Goal: Task Accomplishment & Management: Use online tool/utility

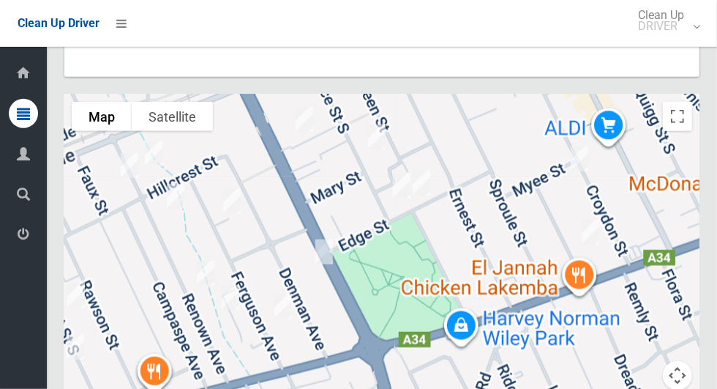
scroll to position [8642, 0]
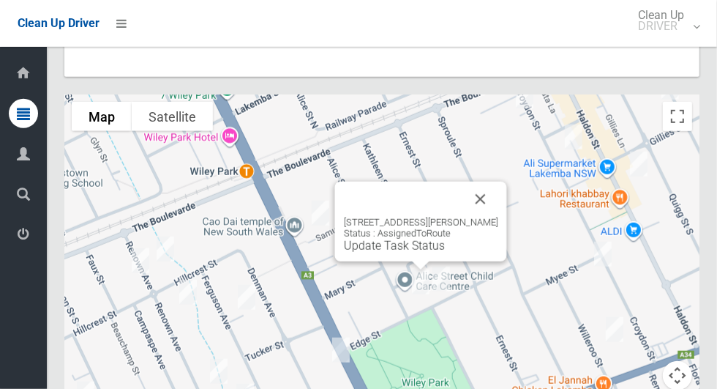
click at [499, 201] on button "Close" at bounding box center [480, 199] width 35 height 35
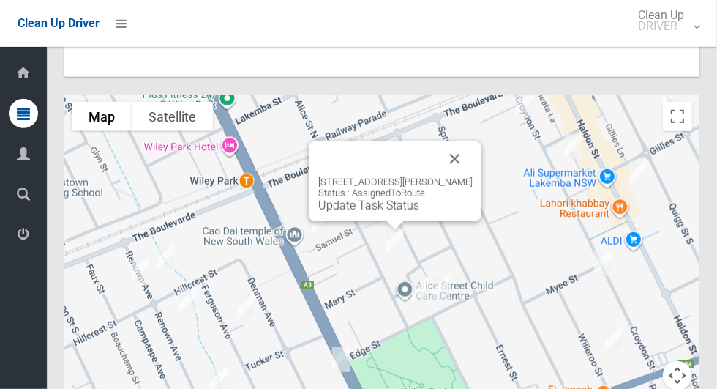
click at [469, 154] on button "Close" at bounding box center [455, 158] width 35 height 35
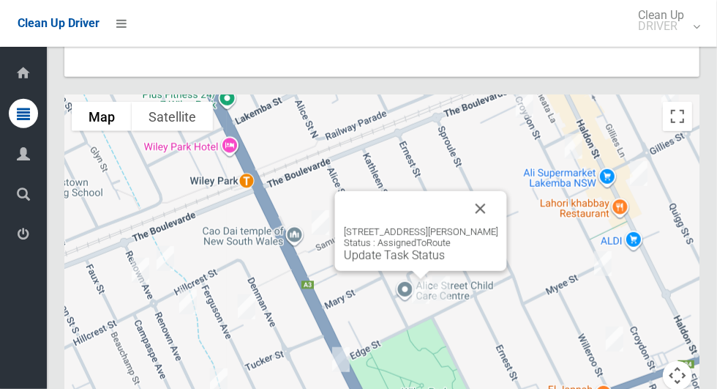
click at [499, 205] on button "Close" at bounding box center [480, 208] width 35 height 35
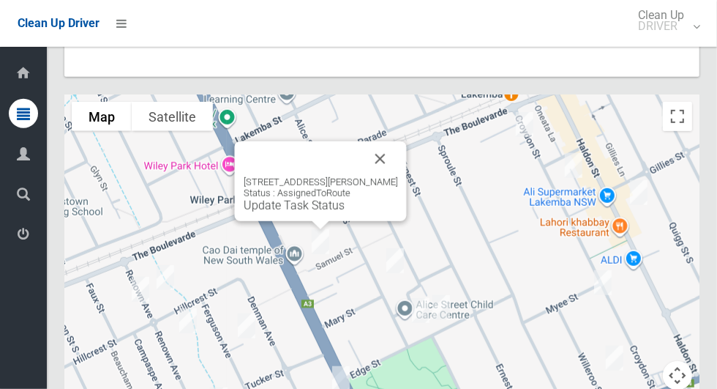
click at [392, 162] on button "Close" at bounding box center [380, 158] width 35 height 35
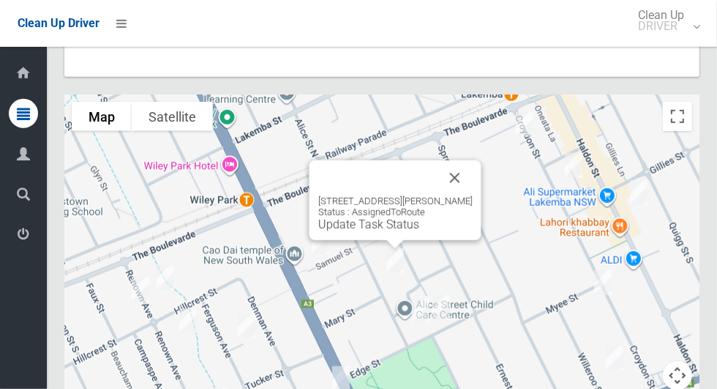
click at [368, 231] on link "Update Task Status" at bounding box center [368, 224] width 101 height 14
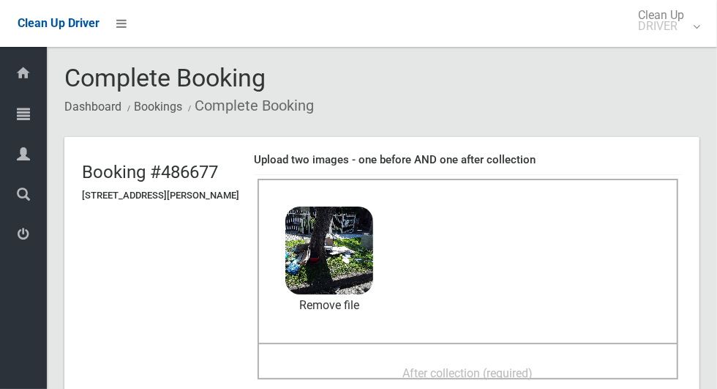
click at [444, 374] on span "After collection (required)" at bounding box center [468, 373] width 130 height 14
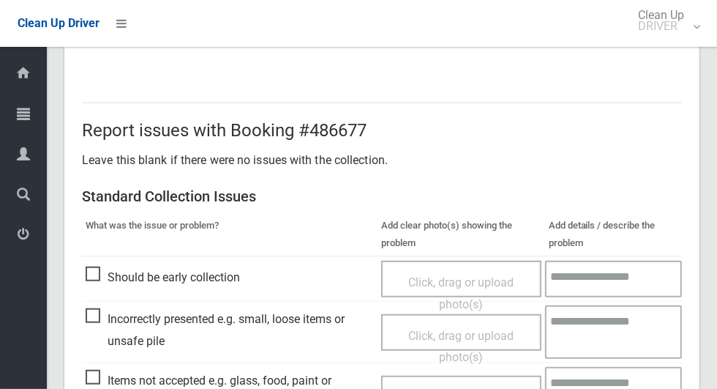
scroll to position [1198, 0]
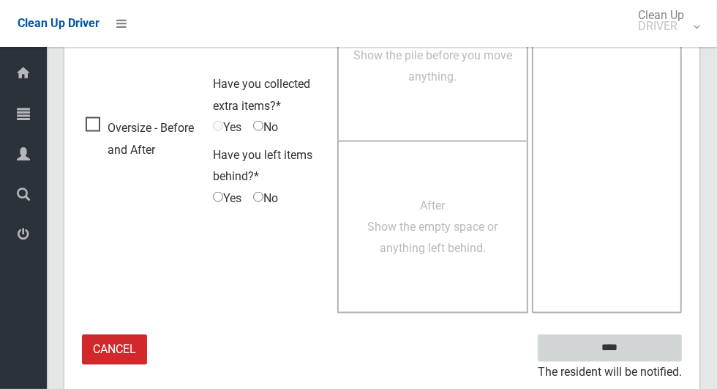
click at [635, 353] on input "****" at bounding box center [610, 348] width 144 height 27
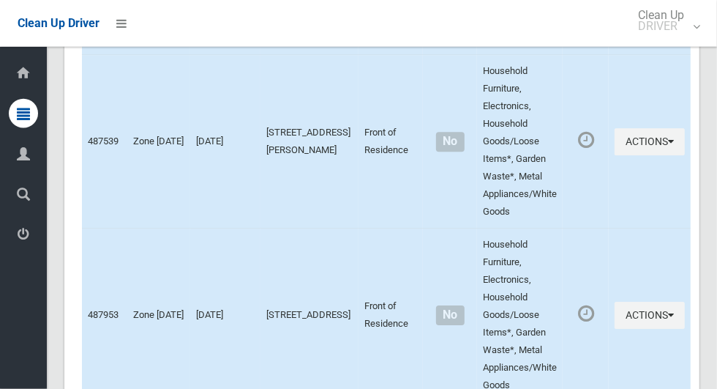
scroll to position [8694, 0]
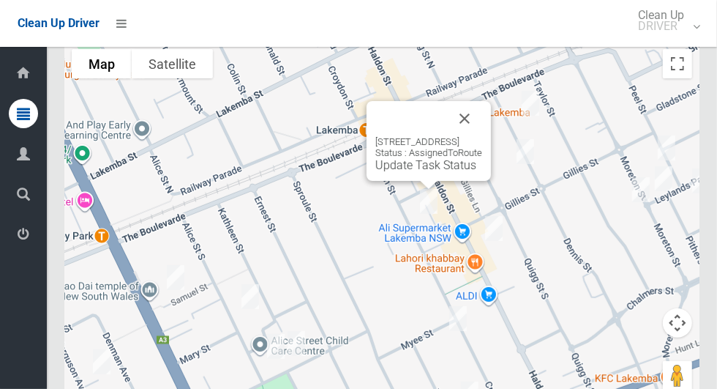
click at [482, 108] on button "Close" at bounding box center [464, 118] width 35 height 35
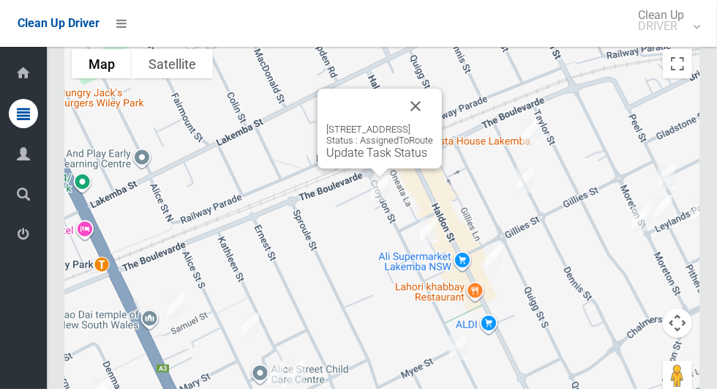
click at [433, 102] on button "Close" at bounding box center [415, 106] width 35 height 35
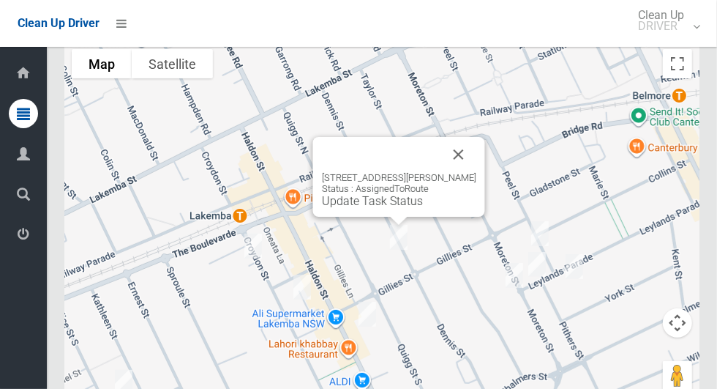
click at [452, 159] on button "Close" at bounding box center [458, 154] width 35 height 35
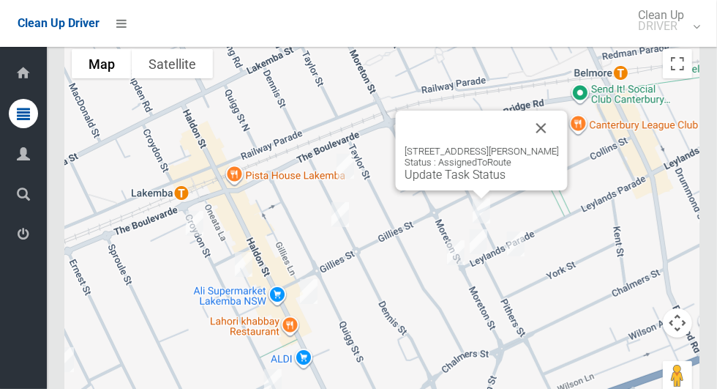
click at [531, 119] on button "Close" at bounding box center [541, 128] width 35 height 35
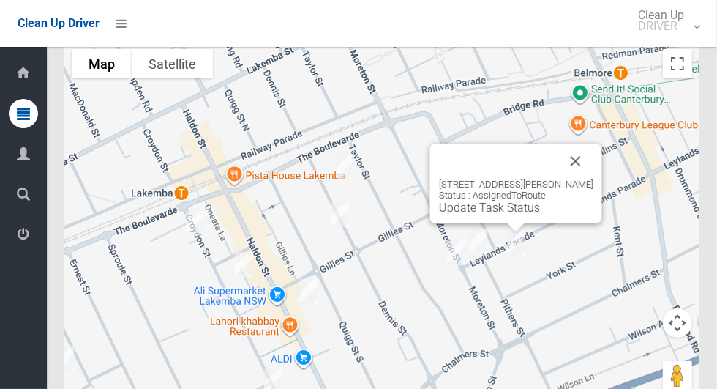
click at [573, 157] on button "Close" at bounding box center [576, 160] width 35 height 35
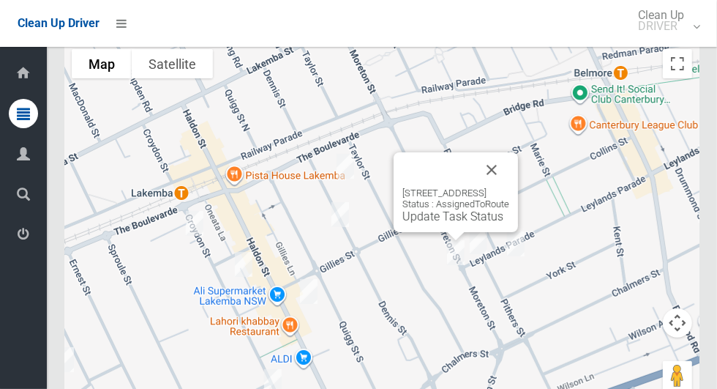
click at [510, 183] on button "Close" at bounding box center [491, 169] width 35 height 35
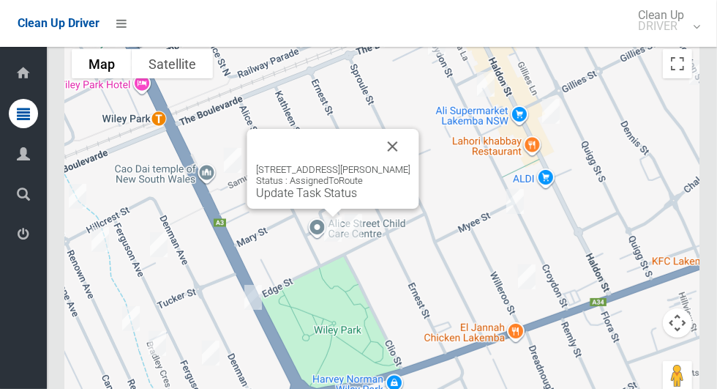
click at [411, 135] on button "Close" at bounding box center [393, 146] width 35 height 35
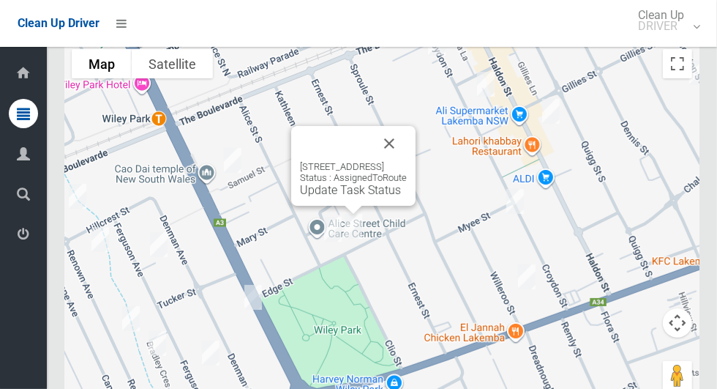
click at [407, 143] on button "Close" at bounding box center [389, 143] width 35 height 35
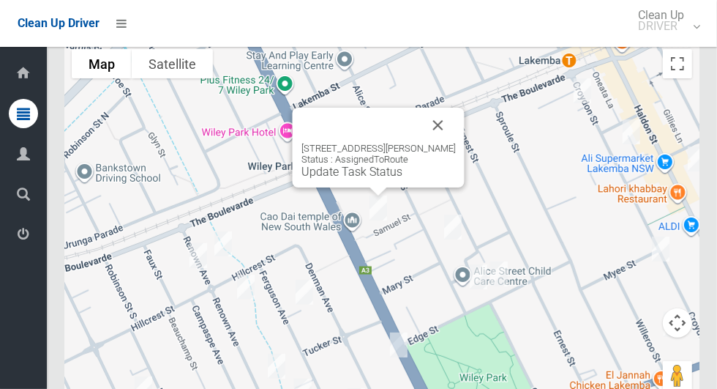
click at [376, 168] on div "15 Samuel Street, WILEY PARK NSW 2195 Status : AssignedToRoute Update Task Stat…" at bounding box center [379, 161] width 154 height 36
click at [335, 179] on link "Update Task Status" at bounding box center [352, 172] width 101 height 14
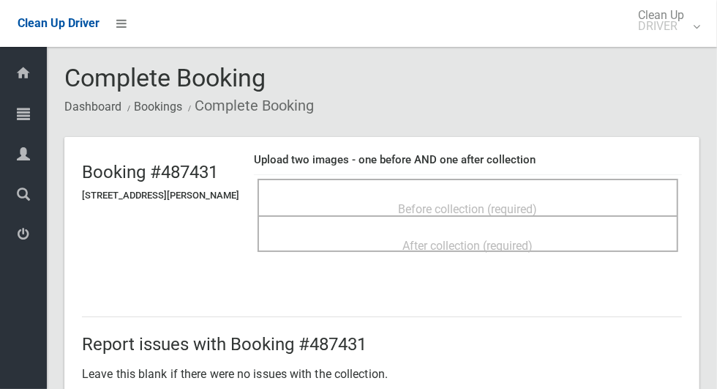
click at [408, 204] on span "Before collection (required)" at bounding box center [468, 209] width 139 height 14
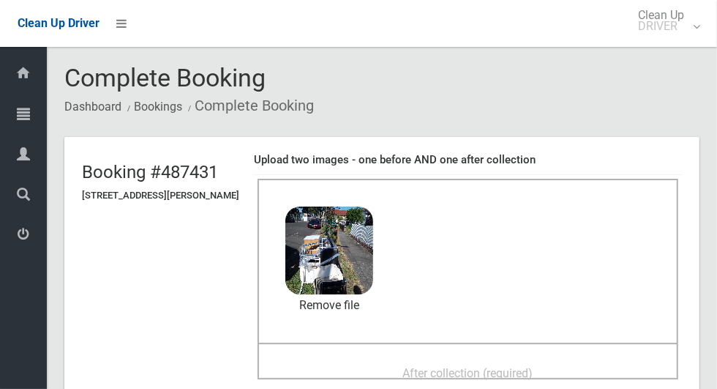
click at [412, 366] on span "After collection (required)" at bounding box center [468, 373] width 130 height 14
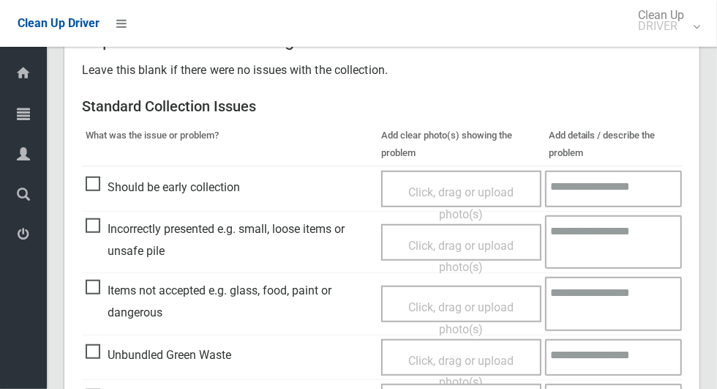
scroll to position [1198, 0]
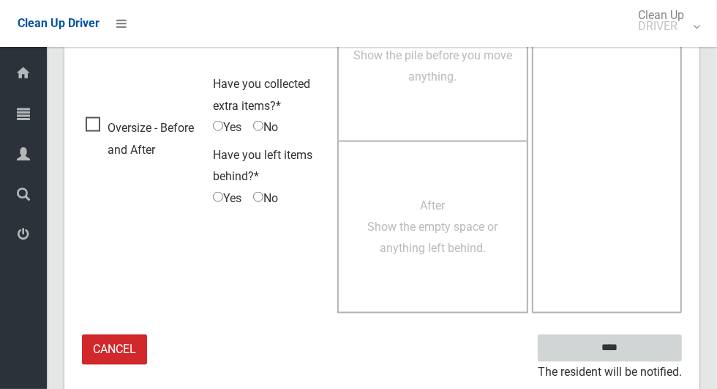
click at [635, 343] on input "****" at bounding box center [610, 348] width 144 height 27
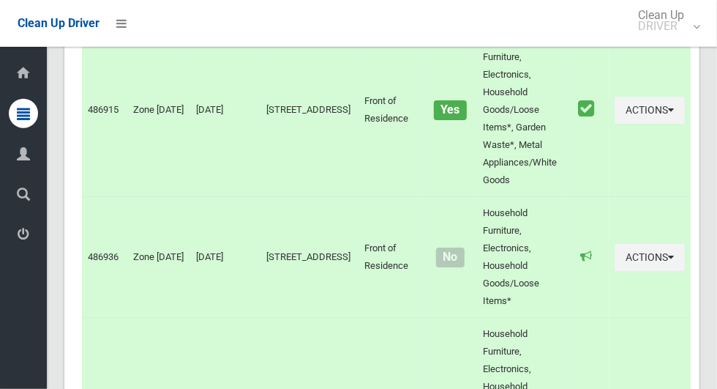
scroll to position [8694, 0]
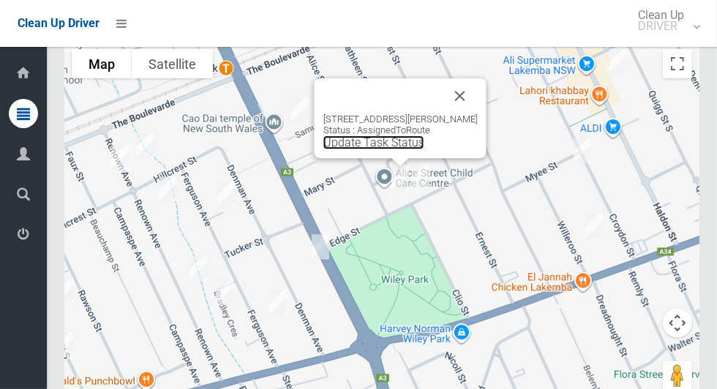
click at [375, 147] on link "Update Task Status" at bounding box center [374, 142] width 101 height 14
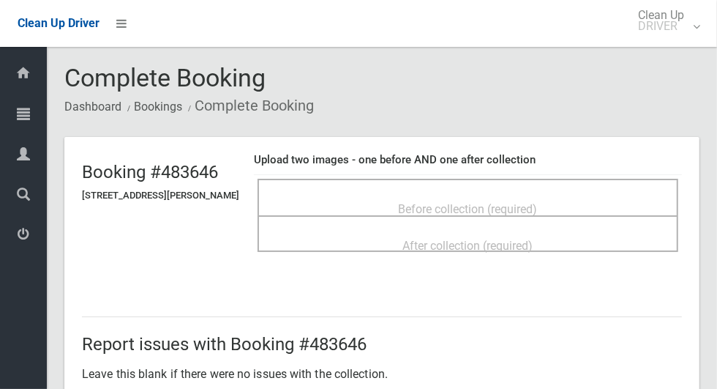
click at [433, 207] on span "Before collection (required)" at bounding box center [468, 209] width 139 height 14
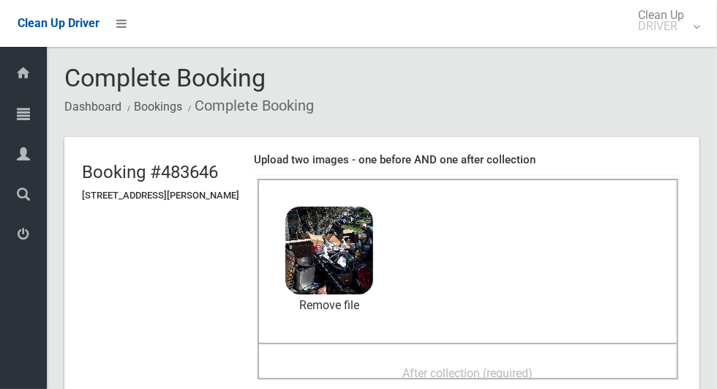
click at [432, 359] on div "After collection (required)" at bounding box center [468, 372] width 389 height 27
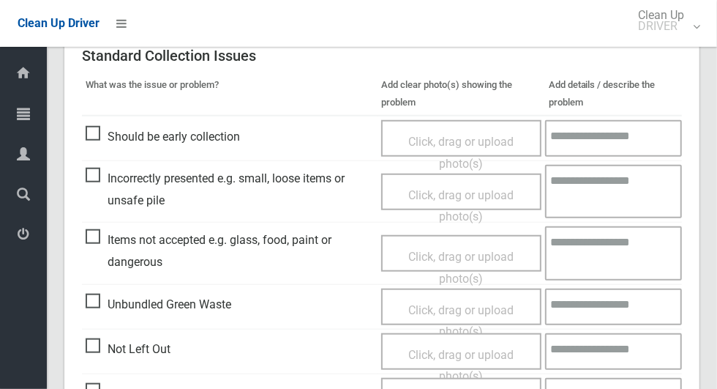
scroll to position [1198, 0]
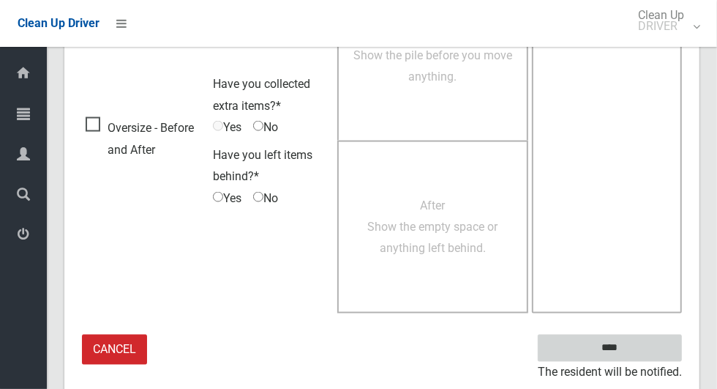
click at [646, 341] on input "****" at bounding box center [610, 348] width 144 height 27
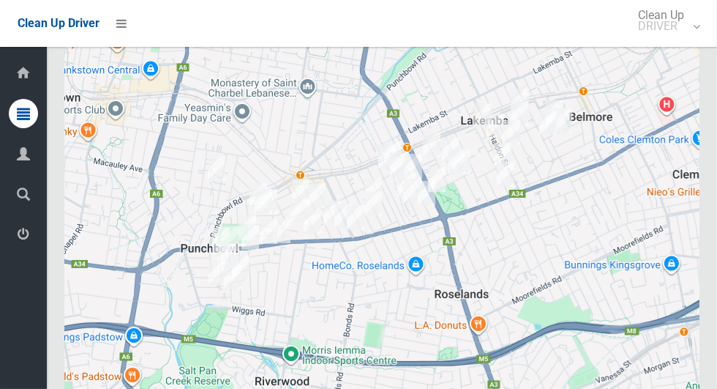
scroll to position [8694, 0]
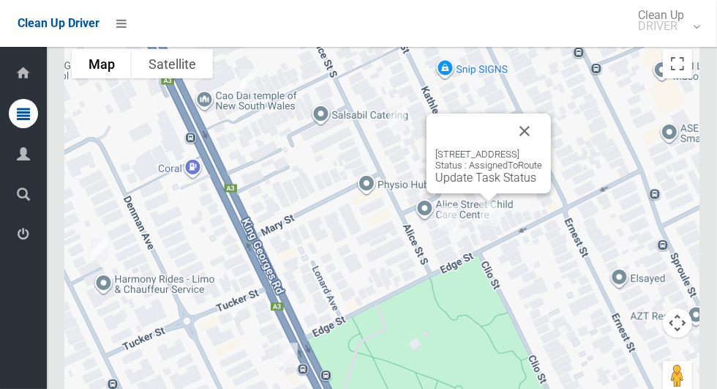
click at [477, 180] on link "Update Task Status" at bounding box center [486, 178] width 101 height 14
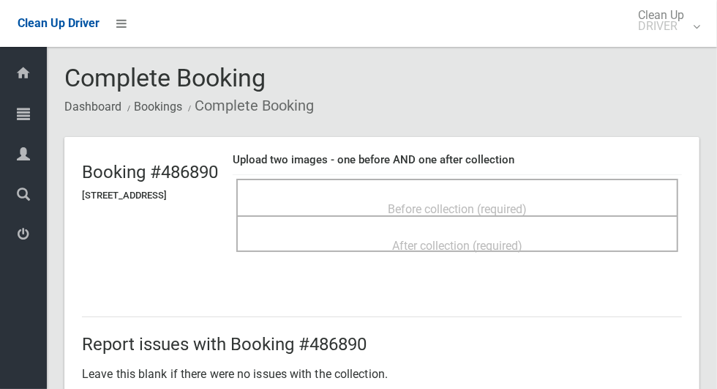
click at [479, 202] on span "Before collection (required)" at bounding box center [457, 209] width 139 height 14
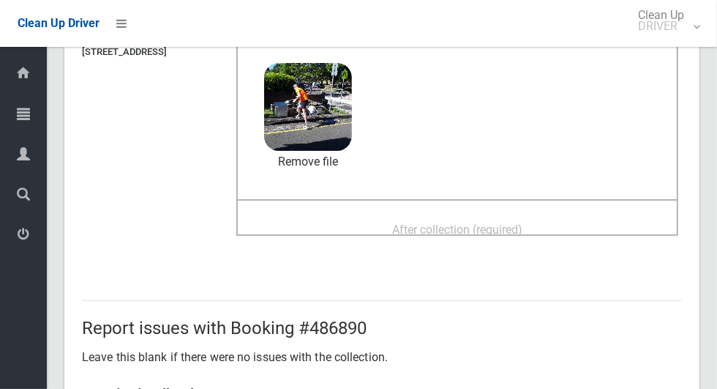
scroll to position [143, 0]
click at [385, 215] on div "After collection (required)" at bounding box center [458, 228] width 410 height 27
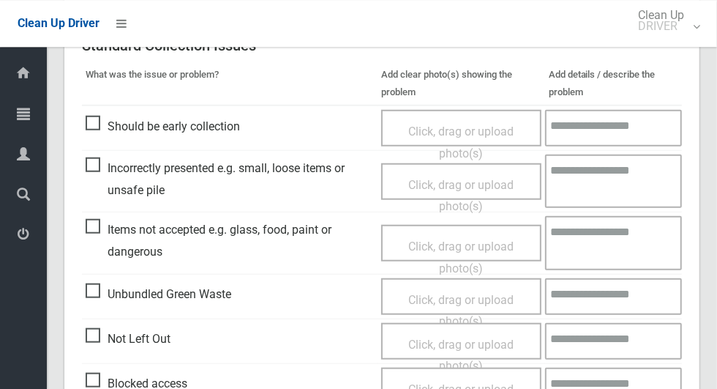
scroll to position [1198, 0]
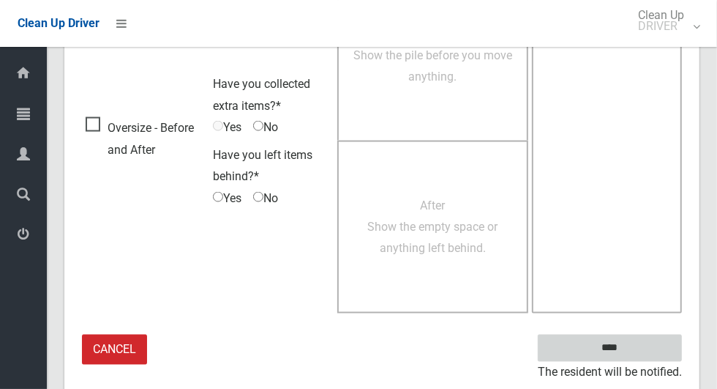
click at [641, 344] on input "****" at bounding box center [610, 348] width 144 height 27
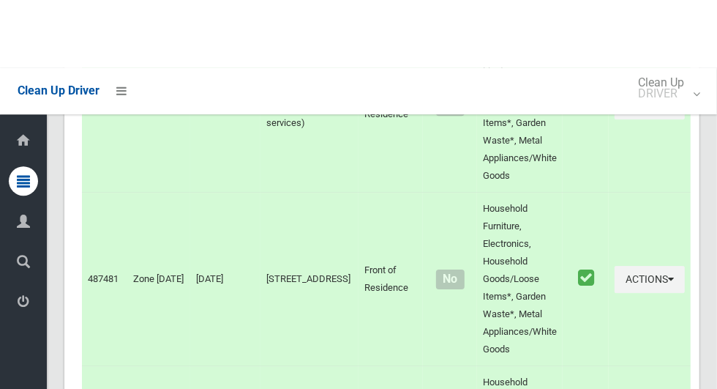
scroll to position [8694, 0]
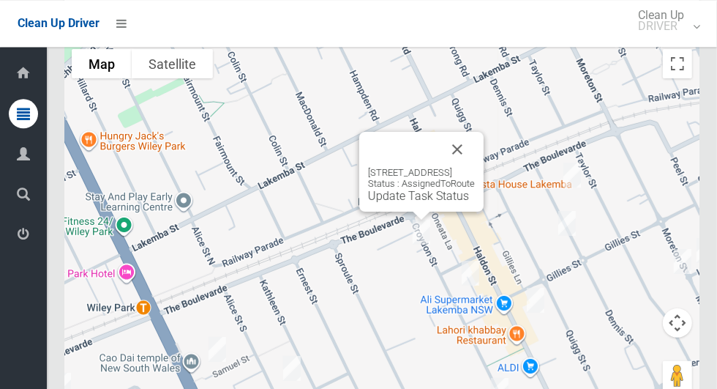
click at [461, 376] on div "2/29 Croydon Street, LAKEMBA NSW 2195 Status : AssignedToRoute Update Task Stat…" at bounding box center [381, 225] width 635 height 366
click at [411, 198] on link "Update Task Status" at bounding box center [418, 196] width 101 height 14
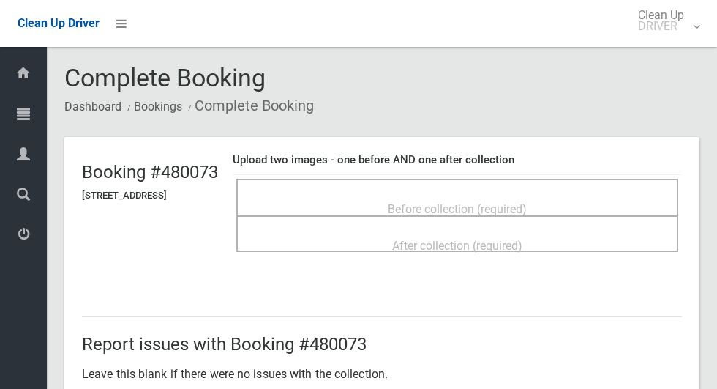
click at [419, 195] on div "Before collection (required)" at bounding box center [458, 208] width 410 height 27
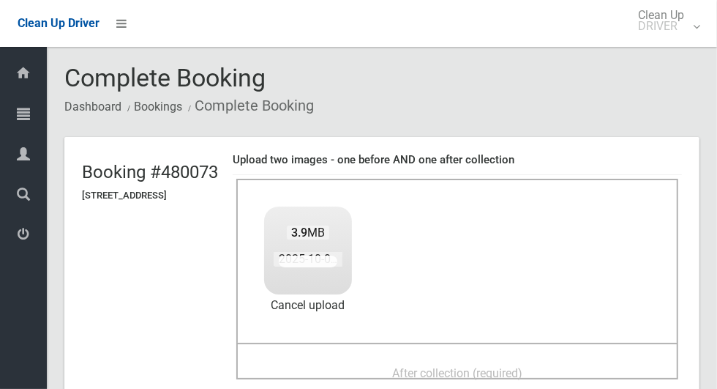
scroll to position [72, 0]
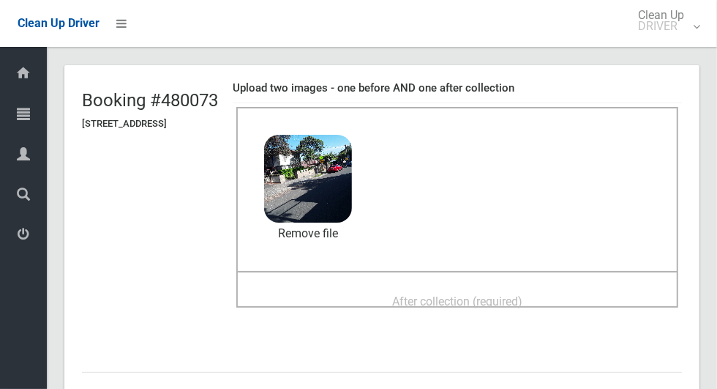
click at [566, 301] on div "After collection (required)" at bounding box center [458, 300] width 410 height 27
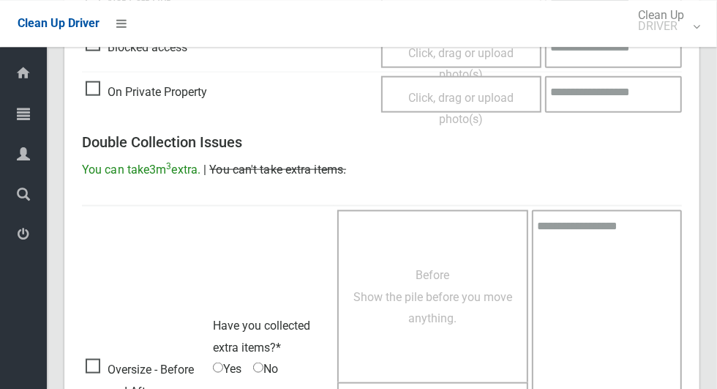
scroll to position [1198, 0]
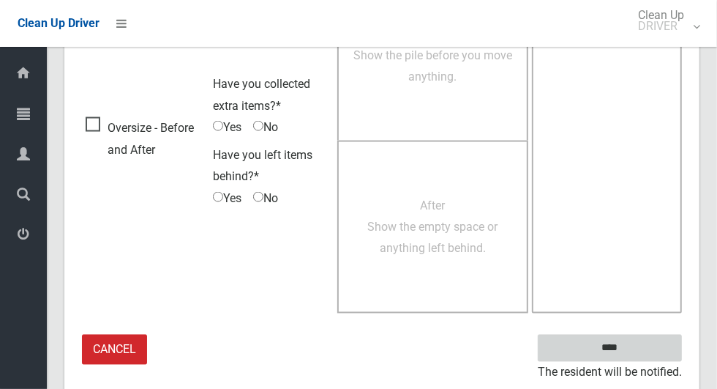
click at [609, 347] on input "****" at bounding box center [610, 348] width 144 height 27
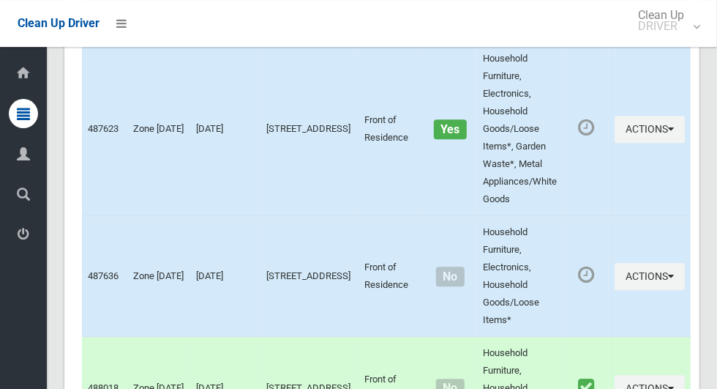
scroll to position [8694, 0]
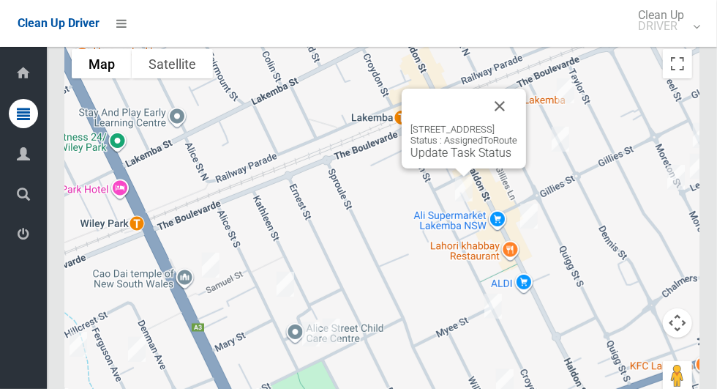
click at [454, 157] on link "Update Task Status" at bounding box center [461, 153] width 101 height 14
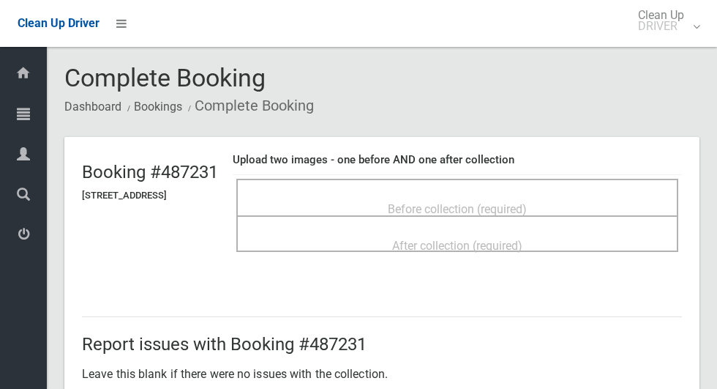
click at [422, 209] on span "Before collection (required)" at bounding box center [457, 209] width 139 height 14
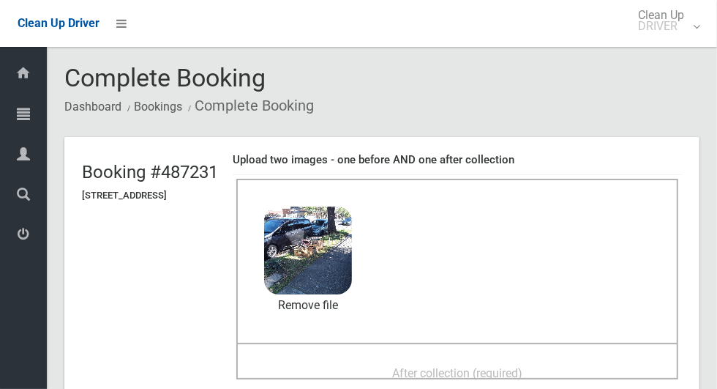
click at [373, 359] on div "After collection (required)" at bounding box center [458, 372] width 410 height 27
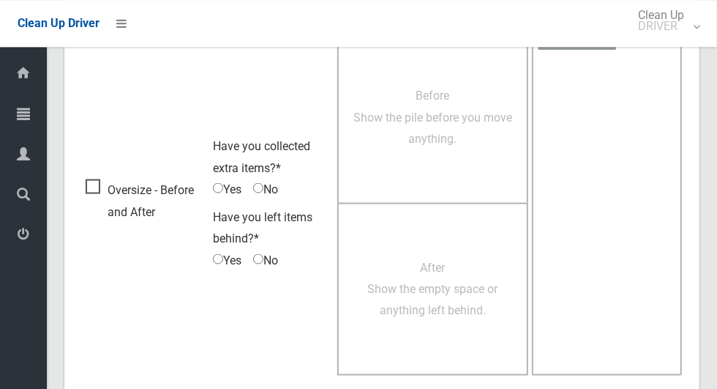
scroll to position [1198, 0]
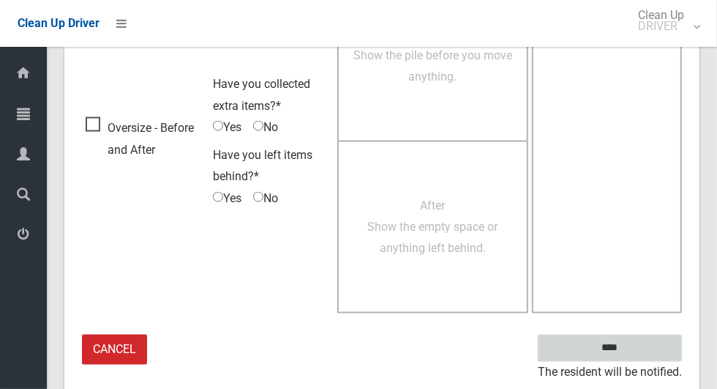
click at [635, 347] on input "****" at bounding box center [610, 348] width 144 height 27
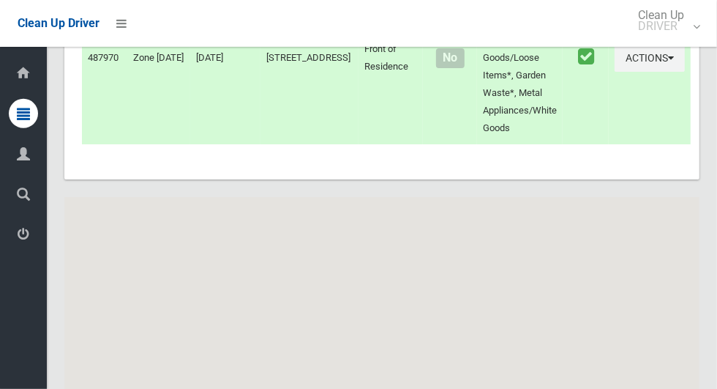
scroll to position [8694, 0]
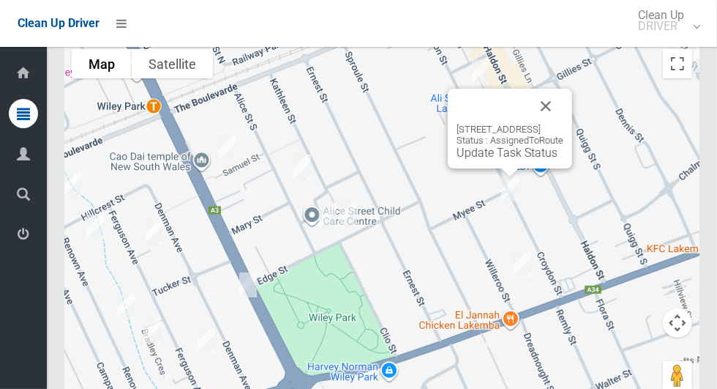
click at [564, 108] on button "Close" at bounding box center [546, 106] width 35 height 35
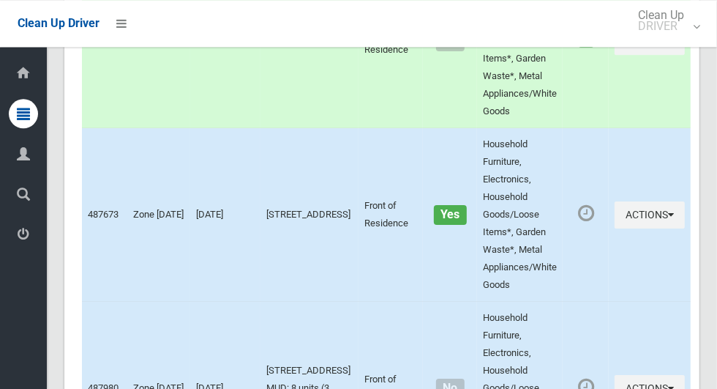
scroll to position [2493, 0]
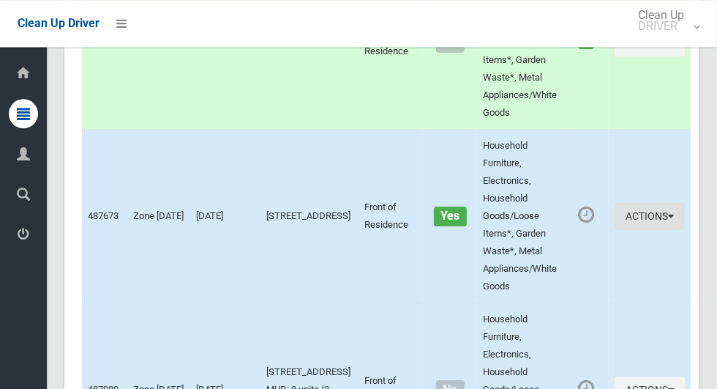
click at [654, 215] on button "Actions" at bounding box center [650, 216] width 70 height 27
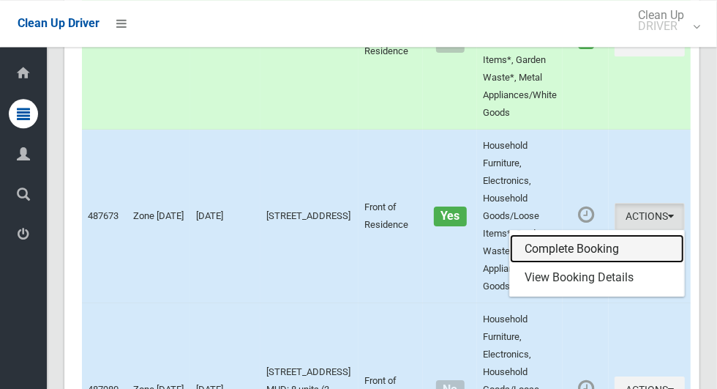
click at [605, 240] on link "Complete Booking" at bounding box center [597, 248] width 174 height 29
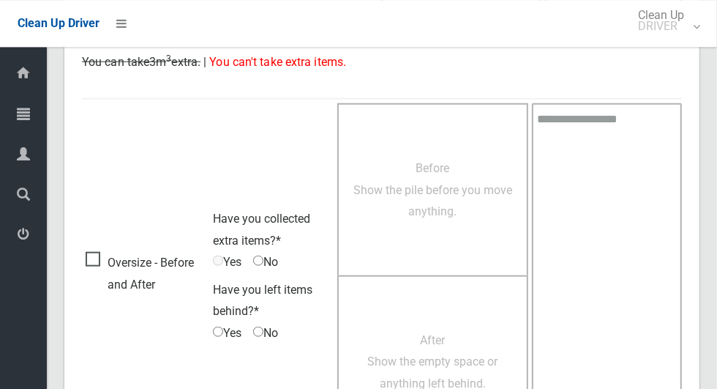
scroll to position [809, 0]
click at [88, 271] on span "Oversize - Before and After" at bounding box center [146, 271] width 120 height 43
click at [225, 254] on span "Yes" at bounding box center [227, 261] width 29 height 22
click at [217, 242] on span "Have you collected extra items?*" at bounding box center [261, 228] width 97 height 36
click at [224, 250] on span "Yes" at bounding box center [227, 261] width 29 height 22
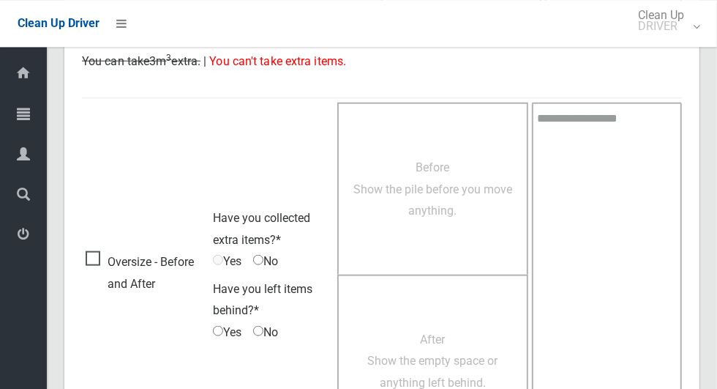
click at [195, 252] on span "Oversize - Before and After" at bounding box center [146, 271] width 120 height 43
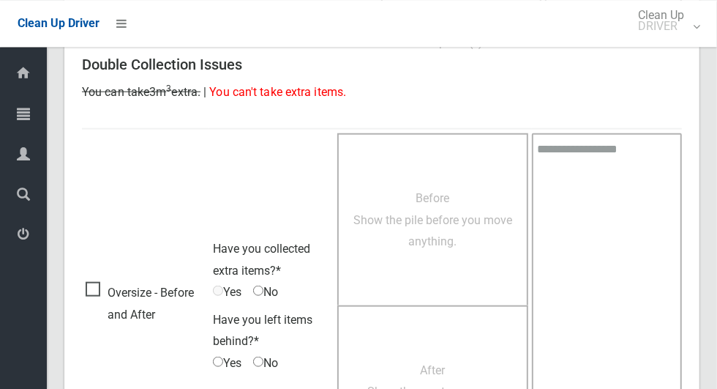
scroll to position [778, 0]
click at [195, 284] on span "Oversize - Before and After" at bounding box center [146, 302] width 120 height 43
click at [424, 220] on span "Before Show the pile before you move anything." at bounding box center [433, 218] width 159 height 57
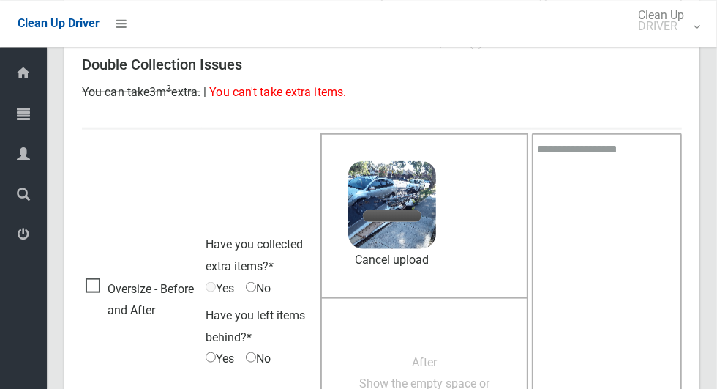
click at [168, 186] on td "Oversize - Before and After" at bounding box center [142, 300] width 120 height 345
click at [195, 292] on span "Oversize - Before and After" at bounding box center [142, 298] width 113 height 43
click at [228, 269] on span "Have you collected extra items?*" at bounding box center [254, 254] width 97 height 36
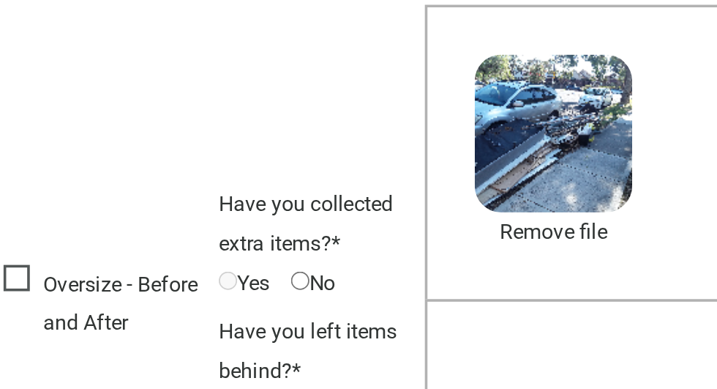
click at [195, 284] on span "Oversize - Before and After" at bounding box center [142, 298] width 113 height 43
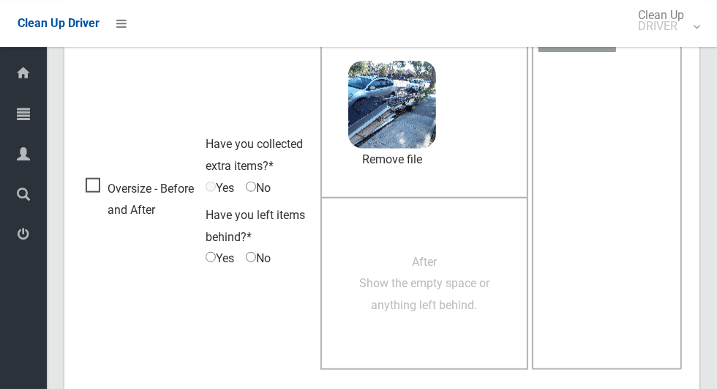
scroll to position [879, 0]
click at [425, 293] on span "After Show the empty space or anything left behind." at bounding box center [424, 282] width 130 height 57
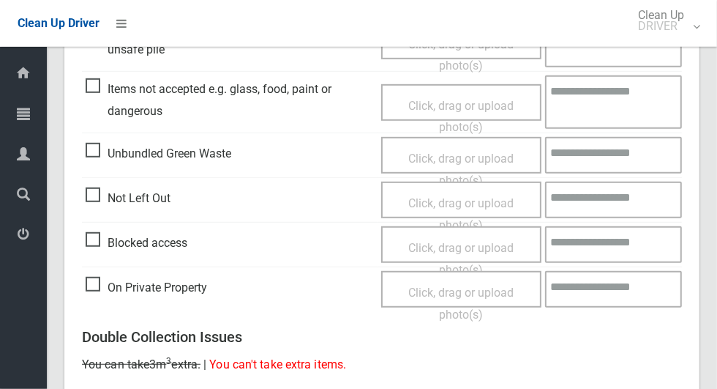
scroll to position [927, 0]
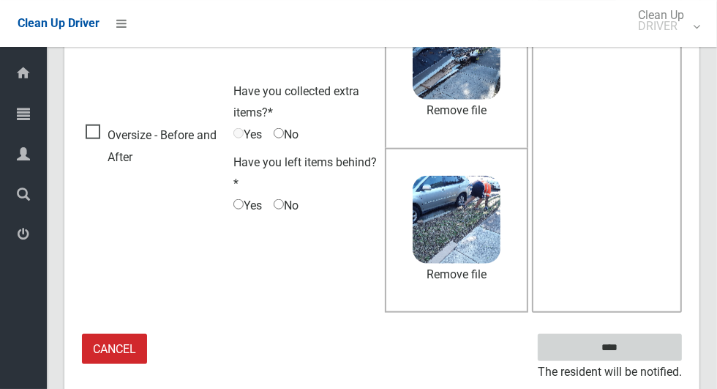
click at [616, 347] on input "****" at bounding box center [610, 347] width 144 height 27
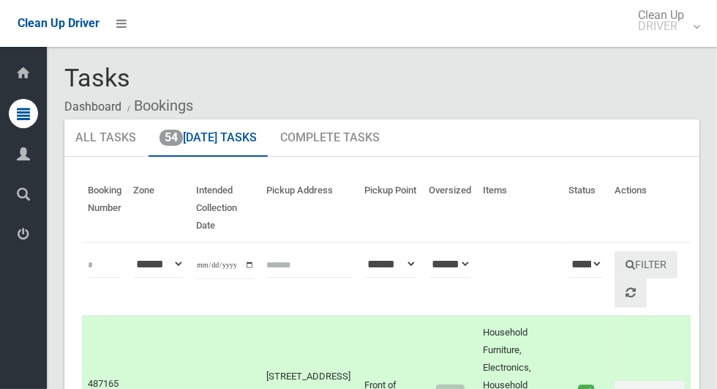
scroll to position [1558, 0]
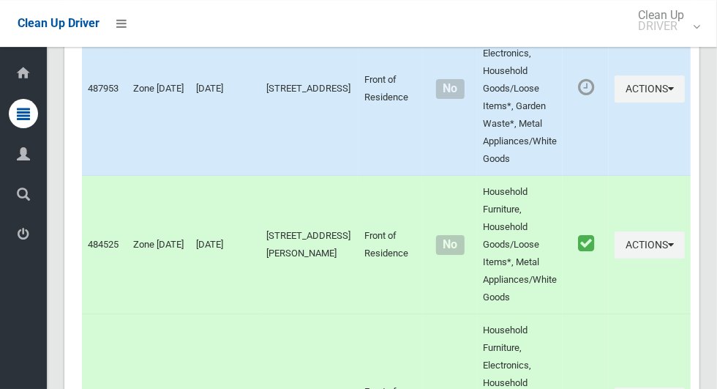
scroll to position [8694, 0]
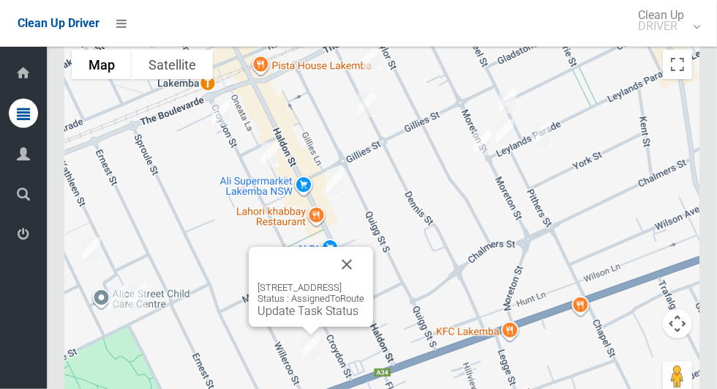
click at [305, 313] on link "Update Task Status" at bounding box center [308, 311] width 101 height 14
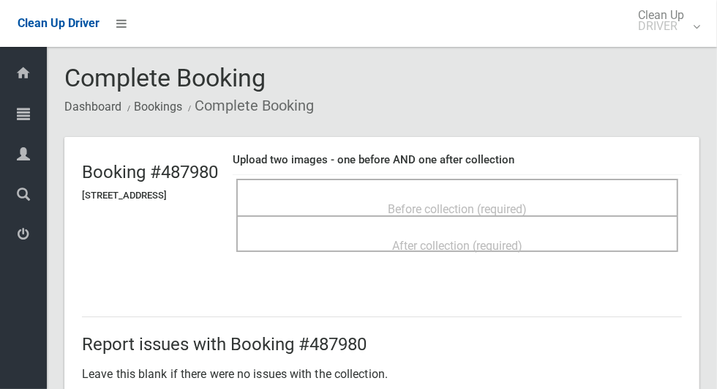
click at [439, 202] on span "Before collection (required)" at bounding box center [457, 209] width 139 height 14
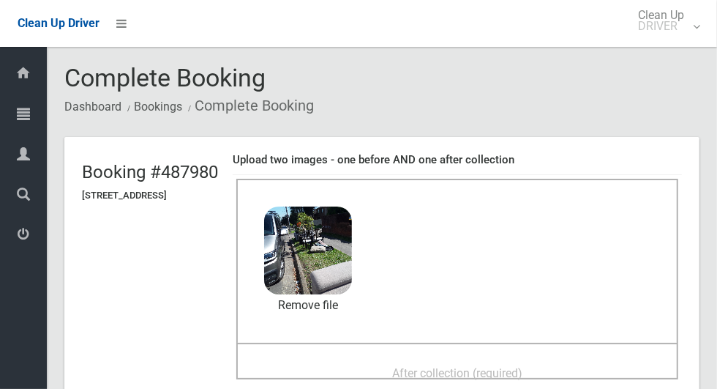
click at [414, 366] on span "After collection (required)" at bounding box center [457, 373] width 130 height 14
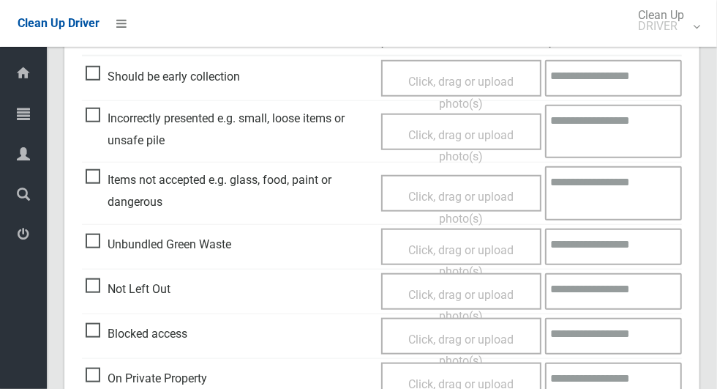
scroll to position [756, 0]
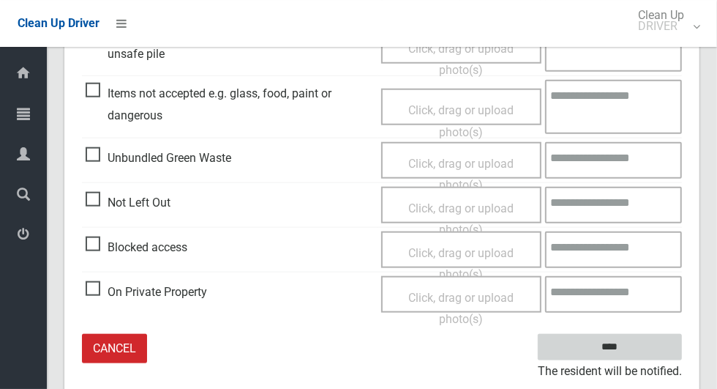
click at [635, 348] on input "****" at bounding box center [610, 347] width 144 height 27
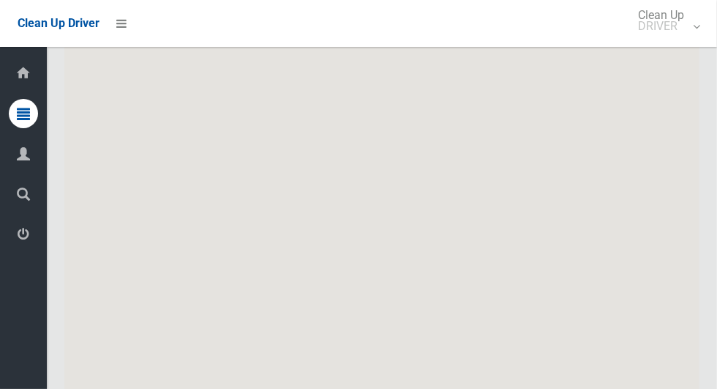
scroll to position [8694, 0]
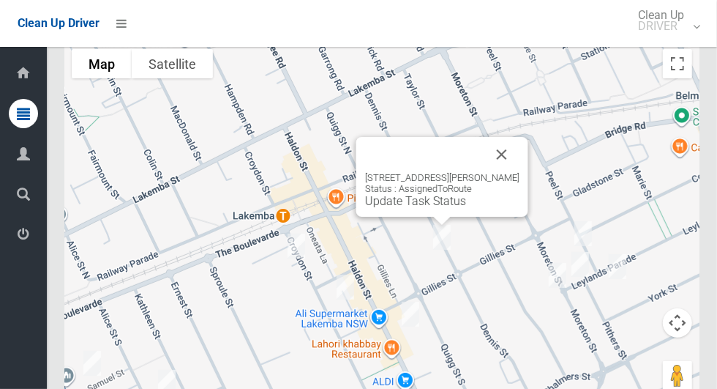
click at [496, 161] on button "Close" at bounding box center [502, 154] width 35 height 35
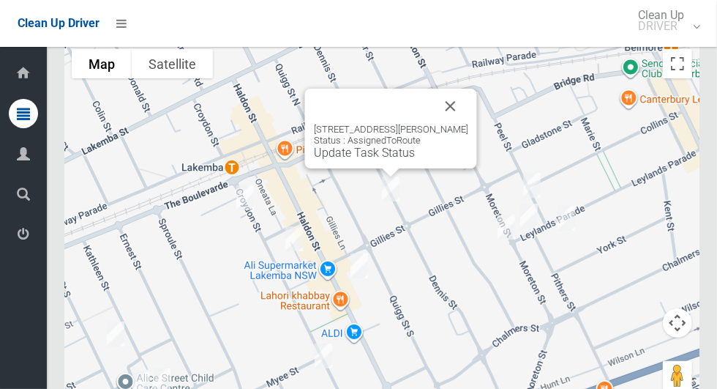
click at [469, 93] on button "Close" at bounding box center [450, 106] width 35 height 35
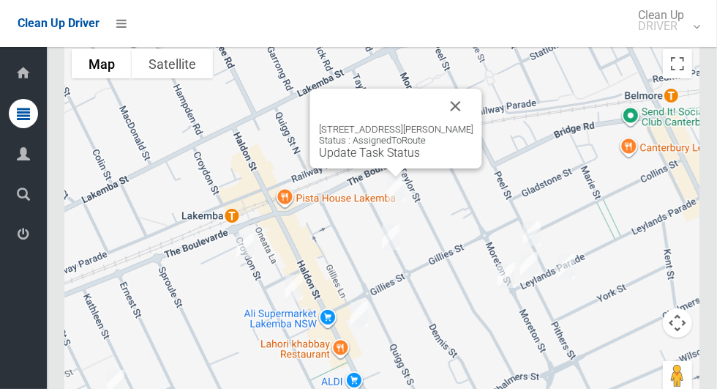
click at [461, 116] on button "Close" at bounding box center [456, 106] width 35 height 35
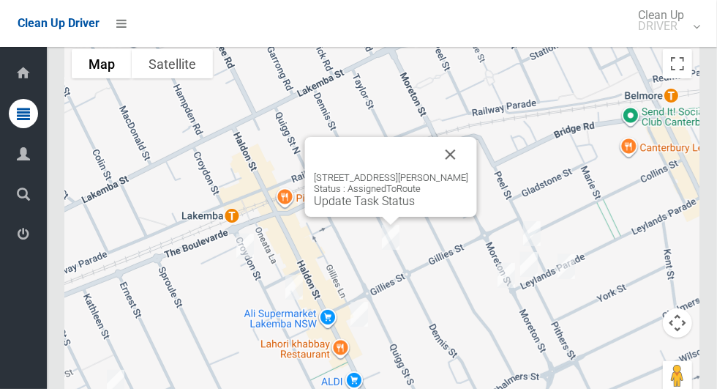
click at [453, 147] on button "Close" at bounding box center [450, 154] width 35 height 35
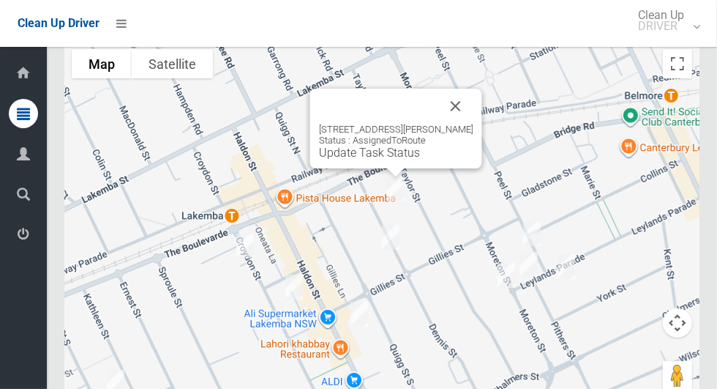
click at [459, 107] on button "Close" at bounding box center [456, 106] width 35 height 35
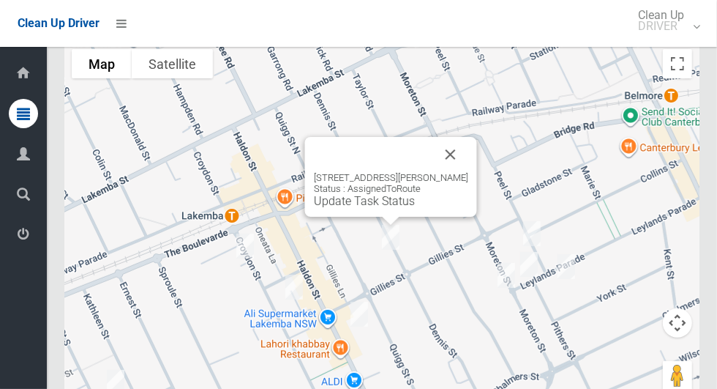
click at [365, 202] on link "Update Task Status" at bounding box center [364, 201] width 101 height 14
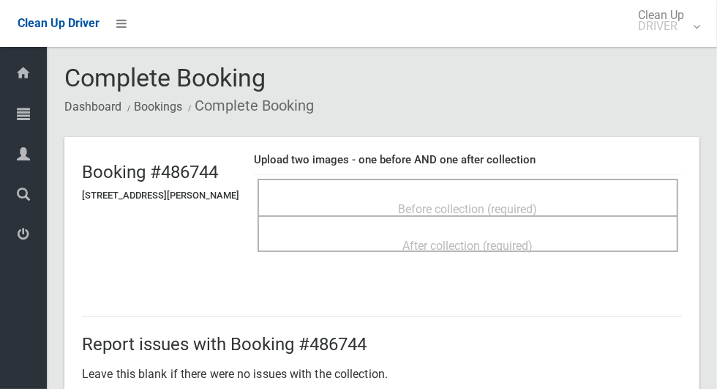
click at [439, 202] on span "Before collection (required)" at bounding box center [468, 209] width 139 height 14
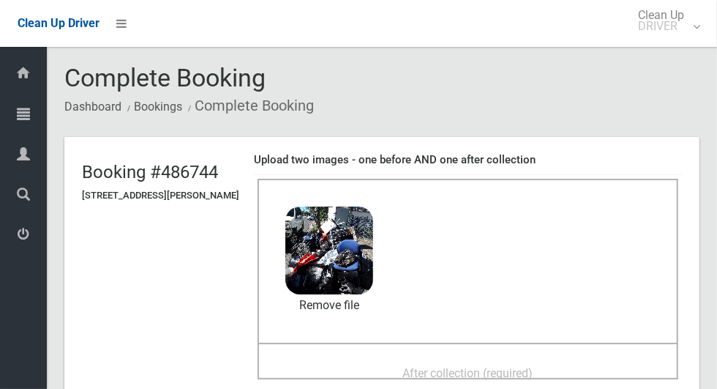
click at [384, 364] on div "After collection (required)" at bounding box center [468, 372] width 389 height 27
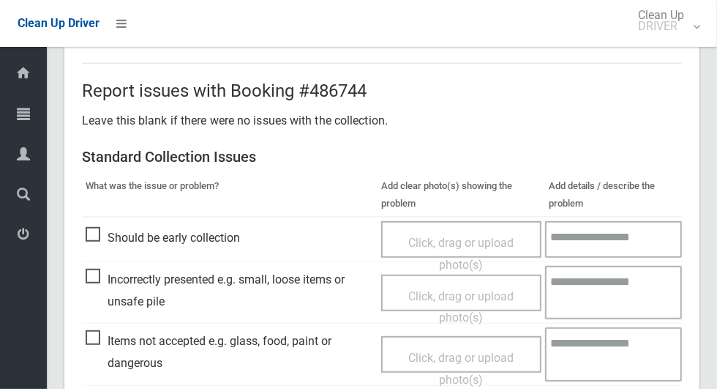
scroll to position [1198, 0]
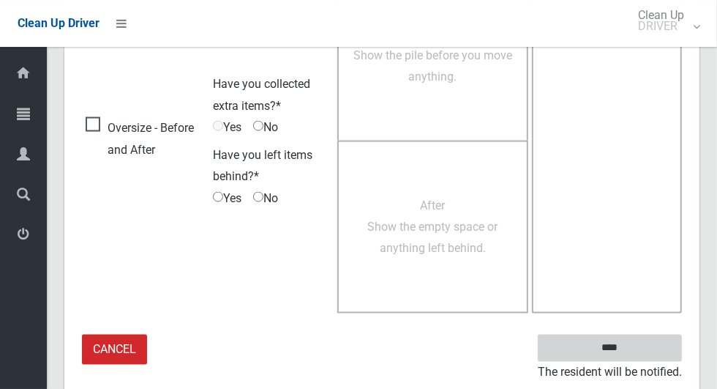
click at [641, 346] on input "****" at bounding box center [610, 348] width 144 height 27
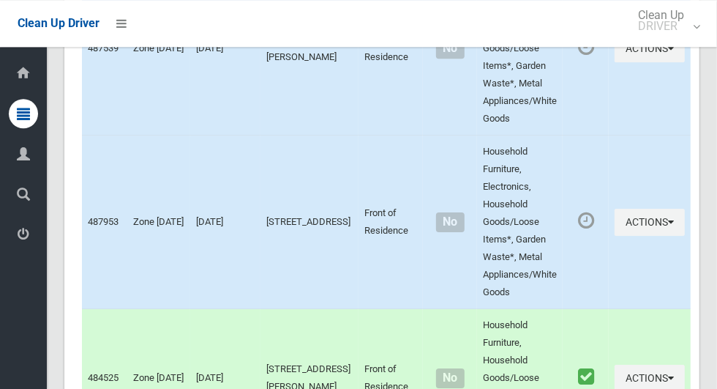
scroll to position [8694, 0]
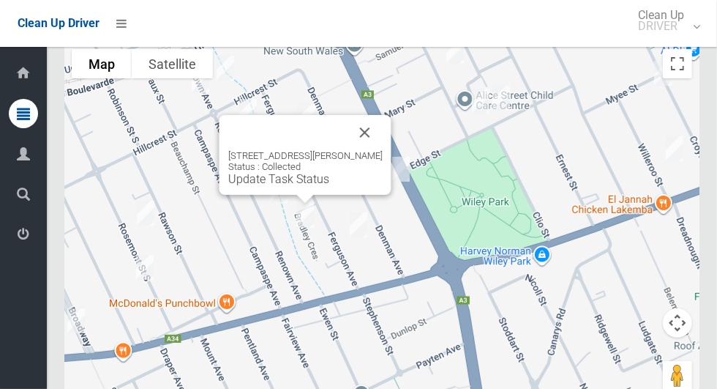
click at [377, 131] on button "Close" at bounding box center [365, 132] width 35 height 35
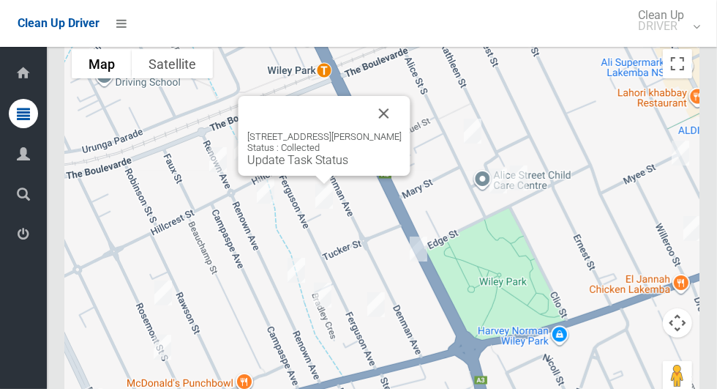
click at [396, 115] on button "Close" at bounding box center [384, 113] width 35 height 35
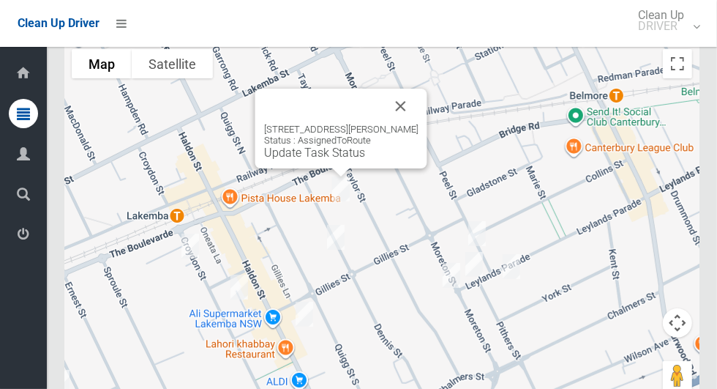
click at [332, 159] on link "Update Task Status" at bounding box center [314, 153] width 101 height 14
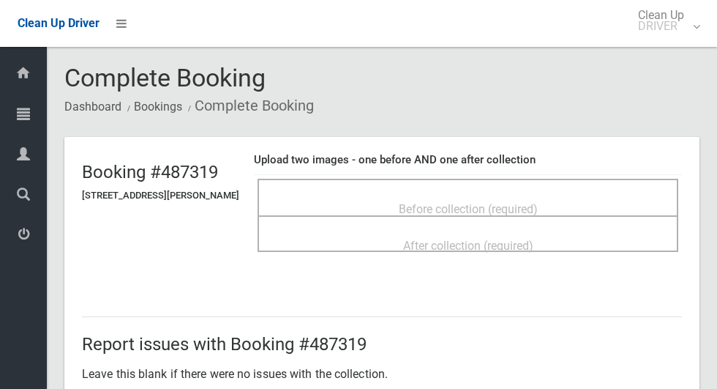
click at [380, 183] on div "Before collection (required)" at bounding box center [468, 197] width 421 height 37
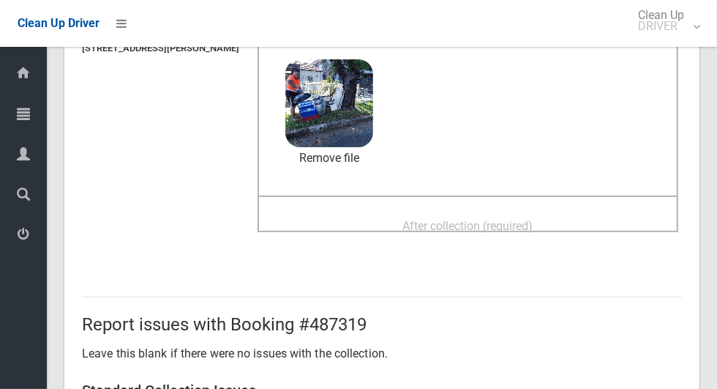
scroll to position [156, 0]
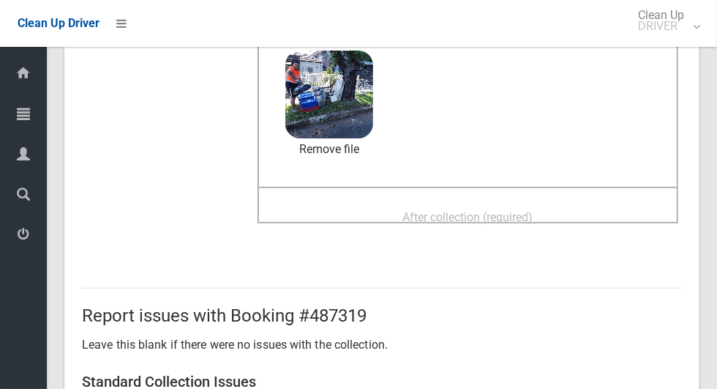
click at [440, 210] on span "After collection (required)" at bounding box center [468, 217] width 130 height 14
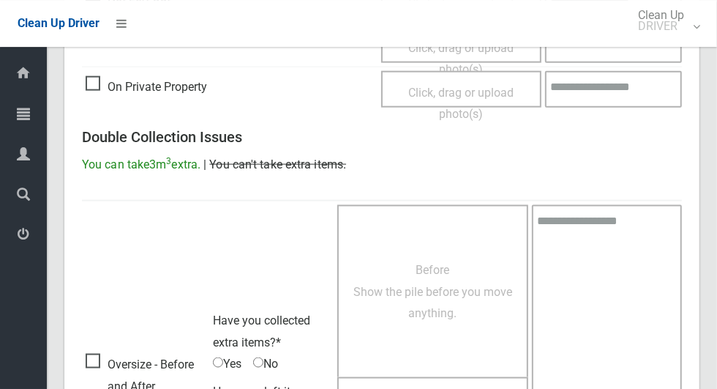
scroll to position [1198, 0]
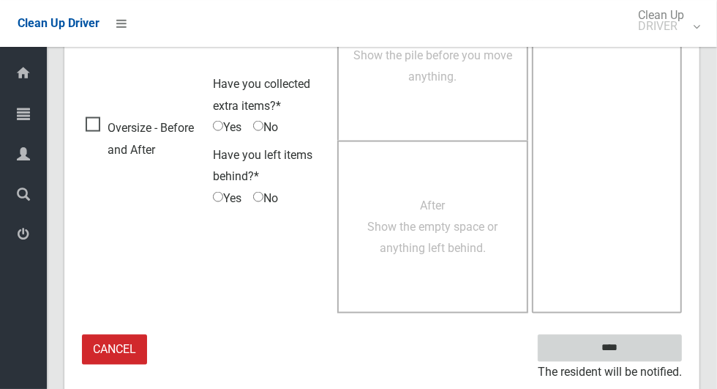
click at [643, 356] on input "****" at bounding box center [610, 348] width 144 height 27
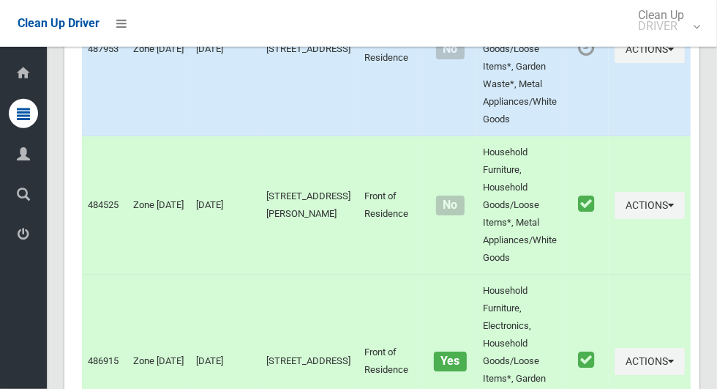
scroll to position [8694, 0]
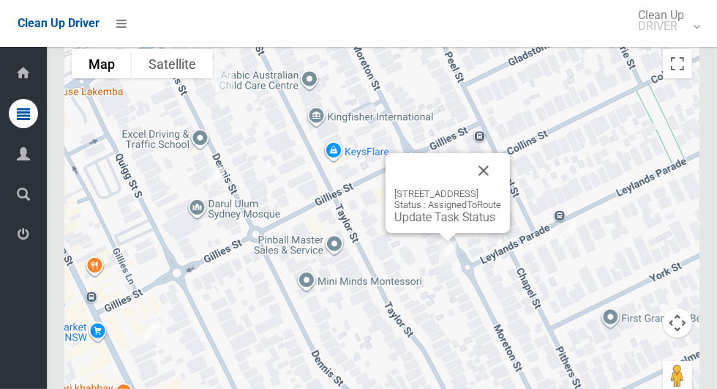
click at [501, 162] on button "Close" at bounding box center [483, 170] width 35 height 35
click at [501, 157] on button "Close" at bounding box center [483, 170] width 35 height 35
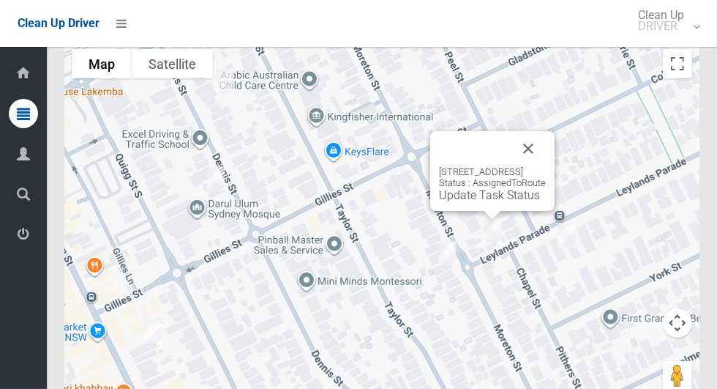
click at [546, 149] on button "Close" at bounding box center [528, 148] width 35 height 35
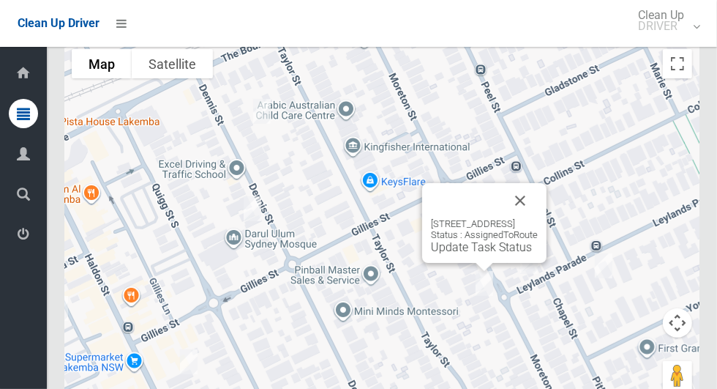
click at [538, 216] on button "Close" at bounding box center [520, 200] width 35 height 35
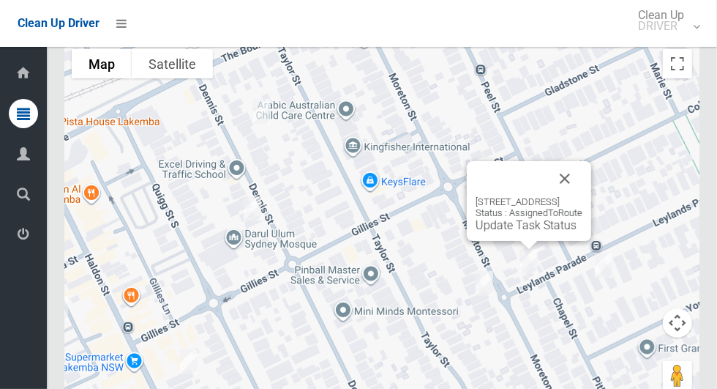
click at [583, 177] on button "Close" at bounding box center [565, 178] width 35 height 35
click at [583, 186] on button "Close" at bounding box center [565, 178] width 35 height 35
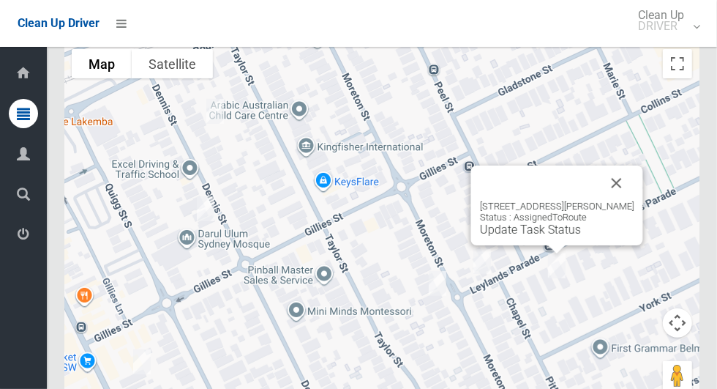
click at [628, 199] on button "Close" at bounding box center [617, 182] width 35 height 35
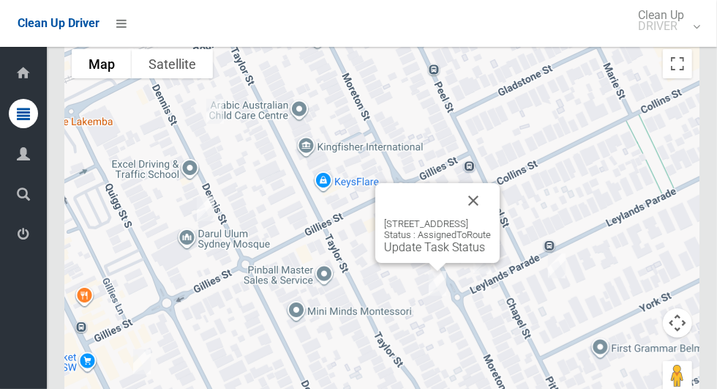
click at [491, 198] on button "Close" at bounding box center [473, 200] width 35 height 35
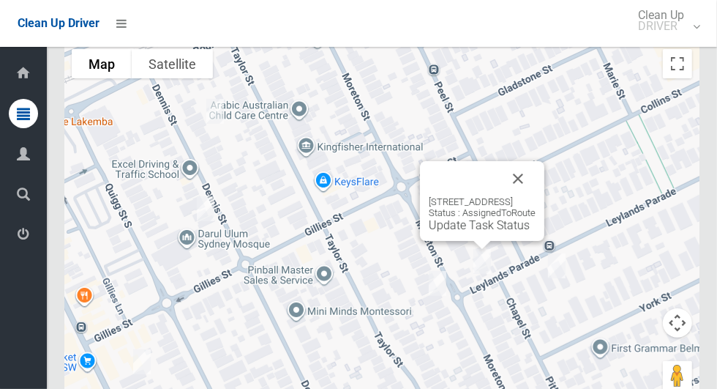
click at [456, 232] on link "Update Task Status" at bounding box center [479, 225] width 101 height 14
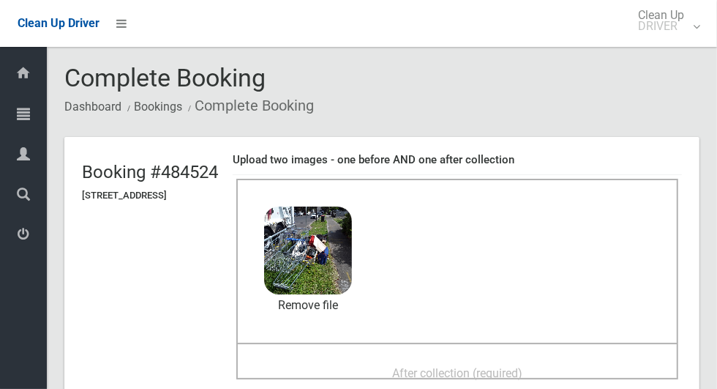
click at [415, 366] on span "After collection (required)" at bounding box center [457, 373] width 130 height 14
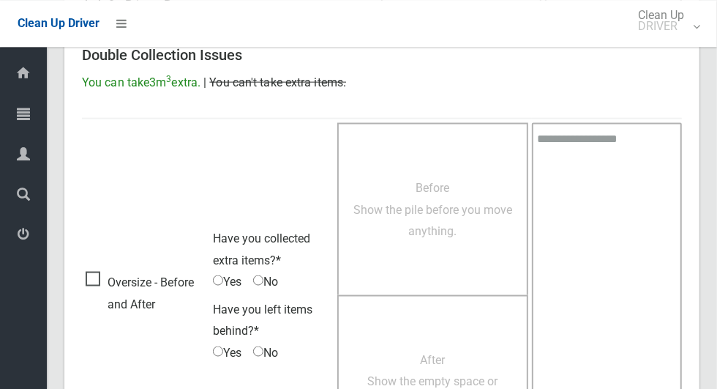
scroll to position [1198, 0]
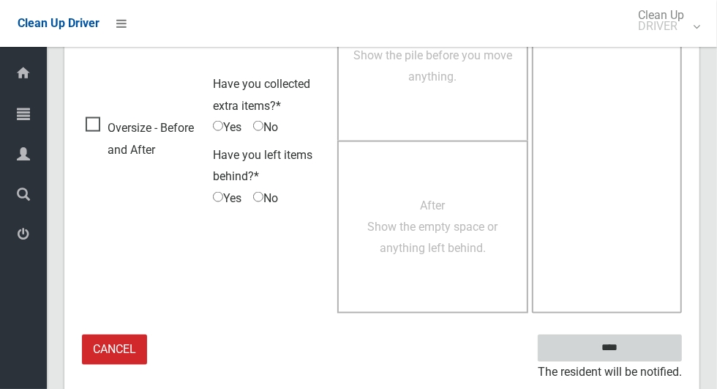
click at [635, 350] on input "****" at bounding box center [610, 348] width 144 height 27
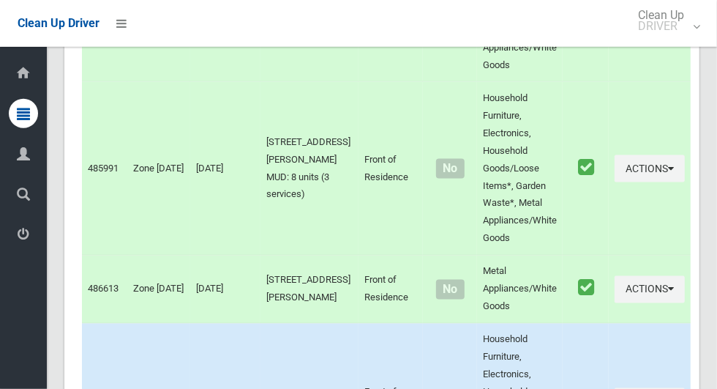
scroll to position [8694, 0]
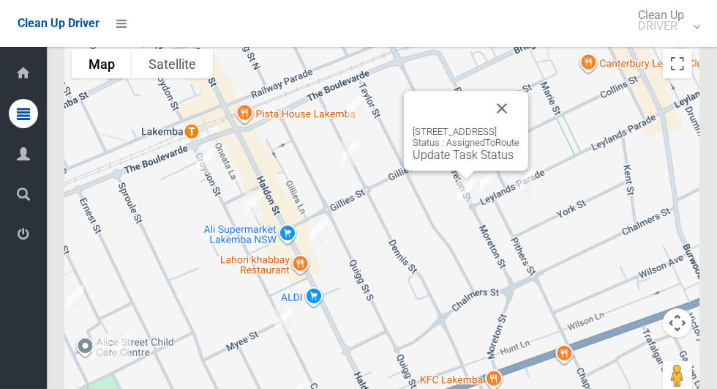
click at [471, 152] on div "[STREET_ADDRESS] Status : AssignedToRoute Update Task Status" at bounding box center [466, 144] width 107 height 36
click at [460, 162] on link "Update Task Status" at bounding box center [463, 155] width 101 height 14
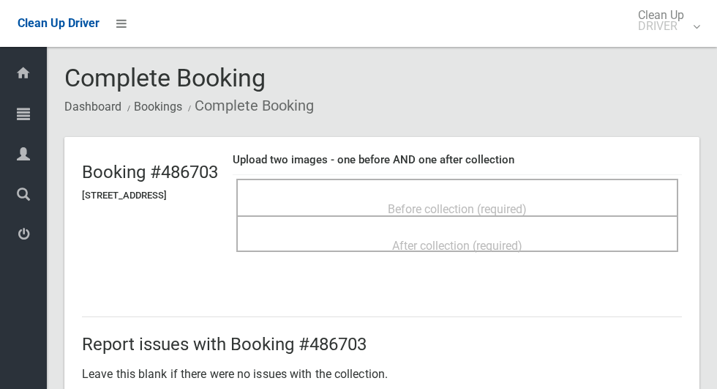
click at [425, 202] on span "Before collection (required)" at bounding box center [457, 209] width 139 height 14
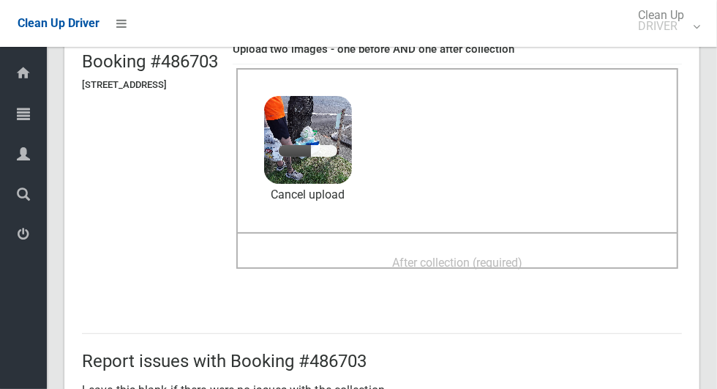
scroll to position [108, 0]
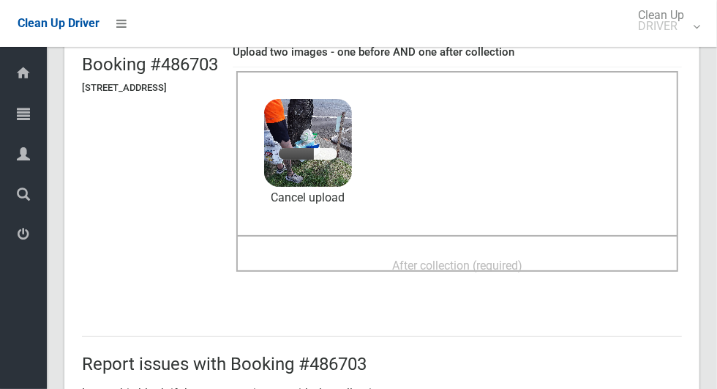
click at [418, 260] on span "After collection (required)" at bounding box center [457, 265] width 130 height 14
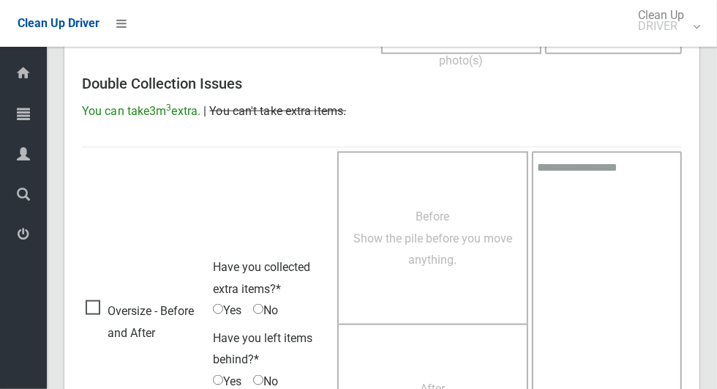
scroll to position [1198, 0]
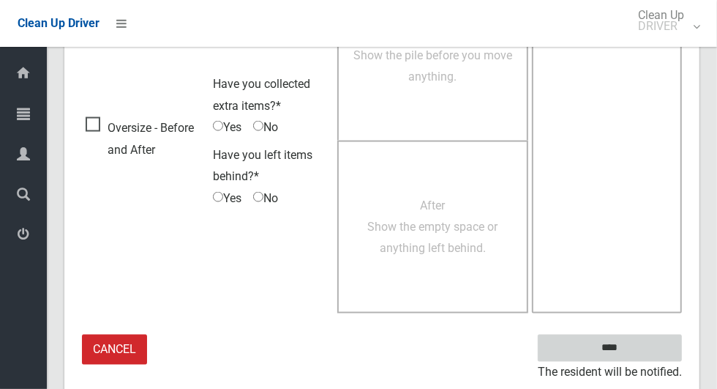
click at [635, 346] on input "****" at bounding box center [610, 348] width 144 height 27
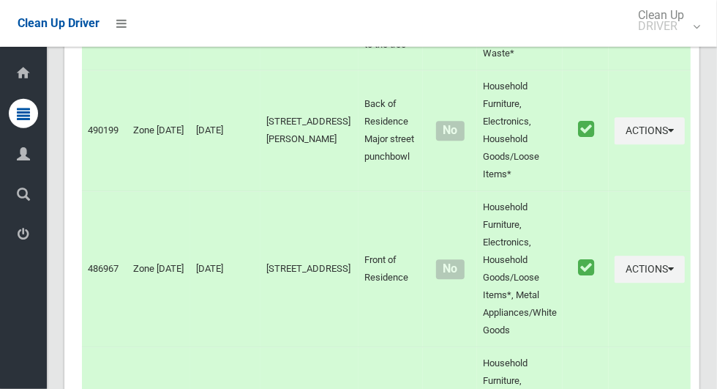
scroll to position [8694, 0]
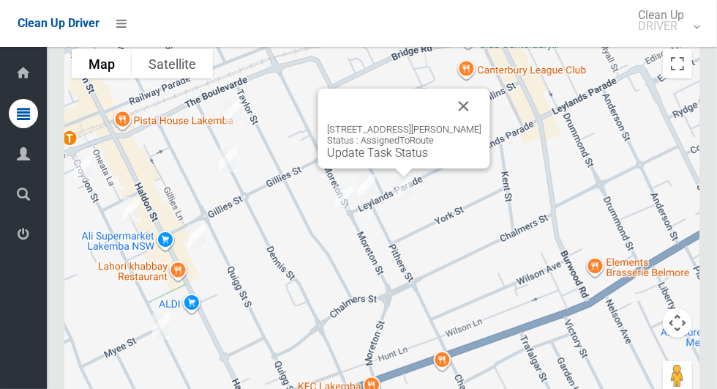
click at [491, 105] on div "102 Leylands Parade, BELMORE NSW 2192 Status : AssignedToRoute Update Task Stat…" at bounding box center [404, 129] width 172 height 80
click at [482, 97] on button "Close" at bounding box center [464, 106] width 35 height 35
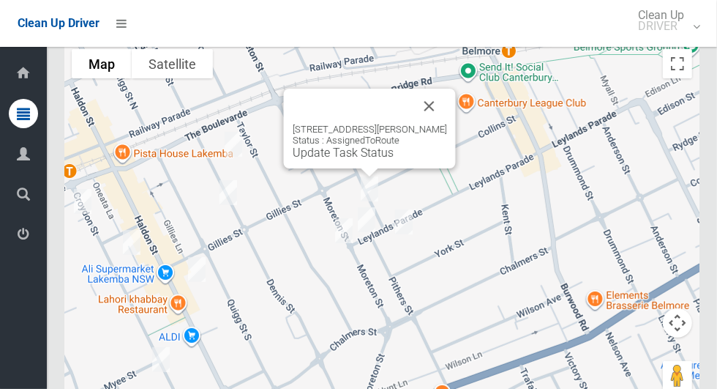
click at [425, 124] on button "Close" at bounding box center [429, 106] width 35 height 35
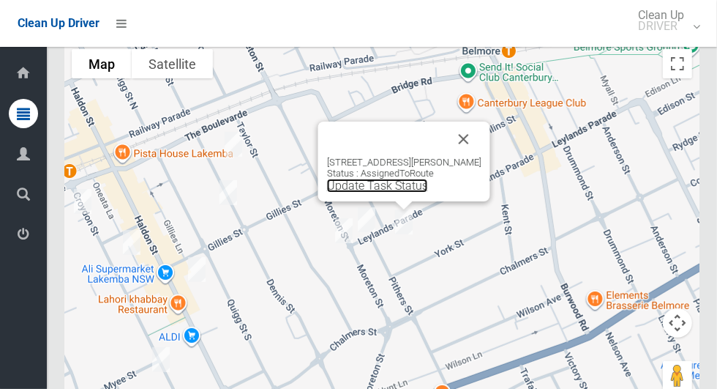
click at [362, 189] on link "Update Task Status" at bounding box center [377, 186] width 101 height 14
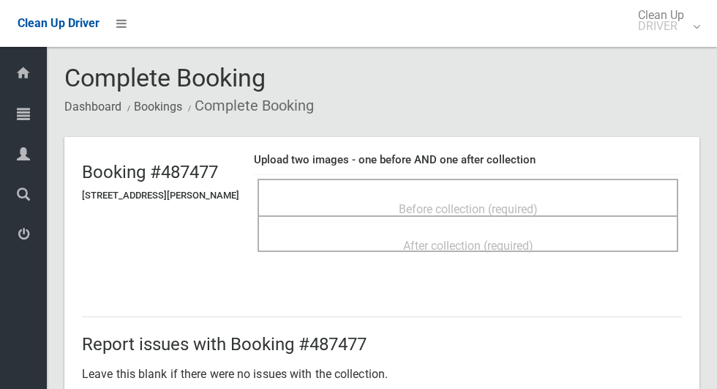
click at [411, 202] on span "Before collection (required)" at bounding box center [468, 209] width 139 height 14
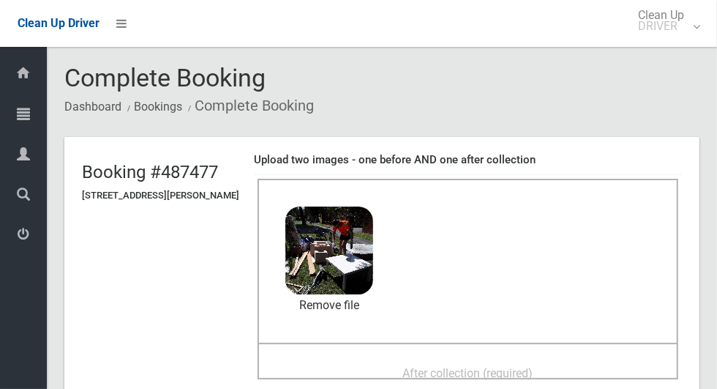
click at [415, 366] on span "After collection (required)" at bounding box center [468, 373] width 130 height 14
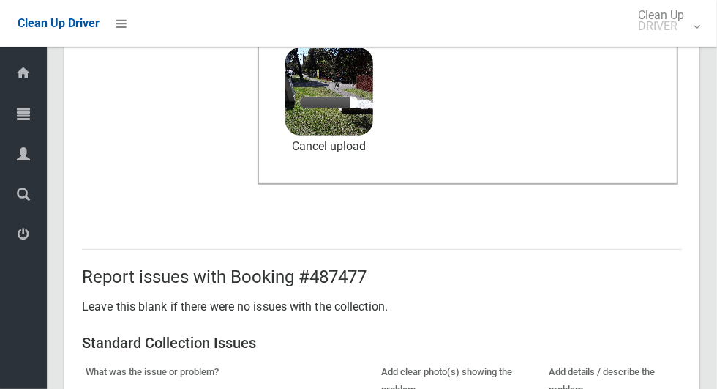
scroll to position [316, 0]
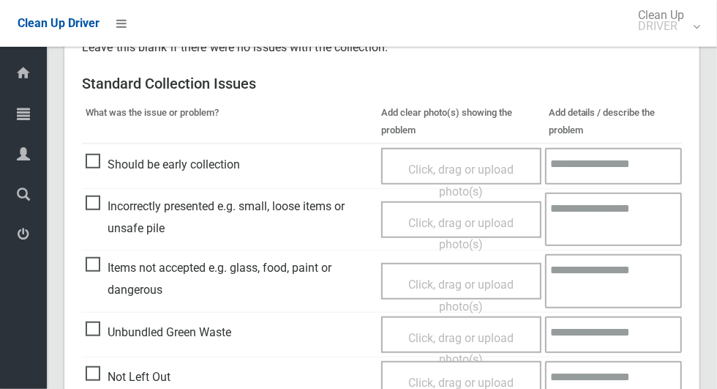
scroll to position [756, 0]
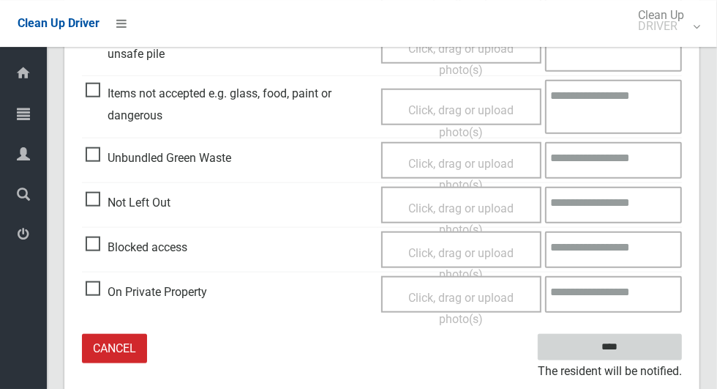
click at [635, 349] on input "****" at bounding box center [610, 347] width 144 height 27
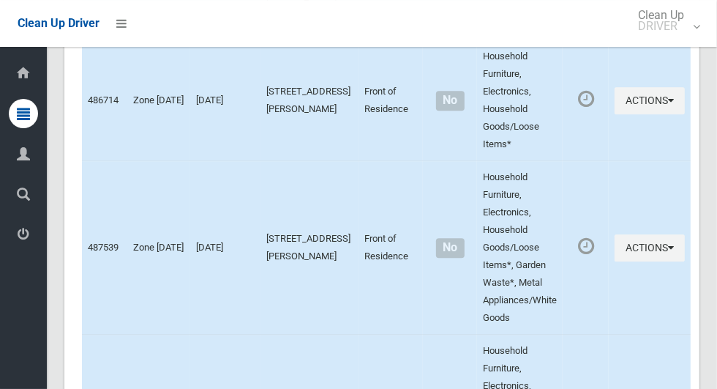
scroll to position [8694, 0]
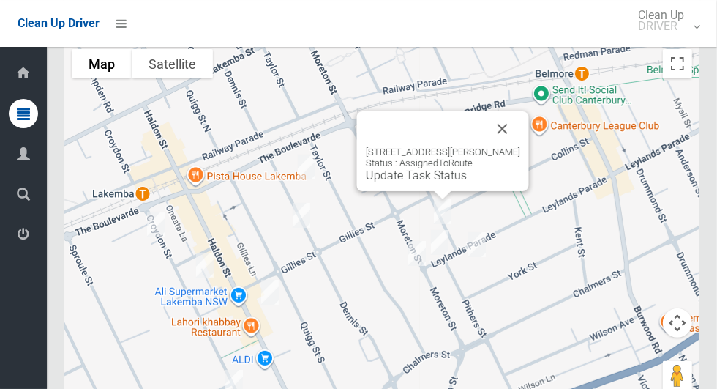
click at [435, 167] on div "[STREET_ADDRESS][PERSON_NAME] Status : AssignedToRoute Update Task Status" at bounding box center [443, 164] width 154 height 36
click at [415, 175] on link "Update Task Status" at bounding box center [416, 175] width 101 height 14
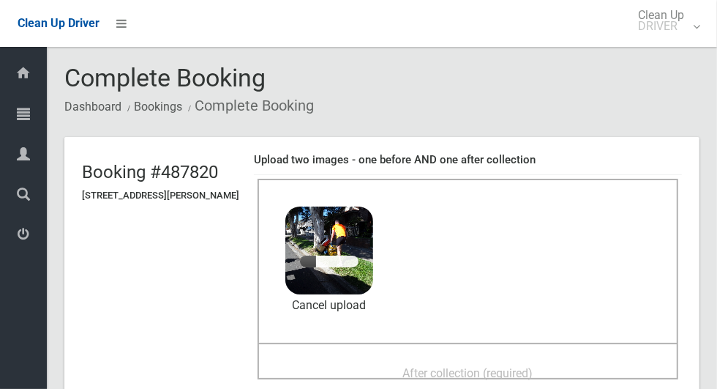
scroll to position [110, 0]
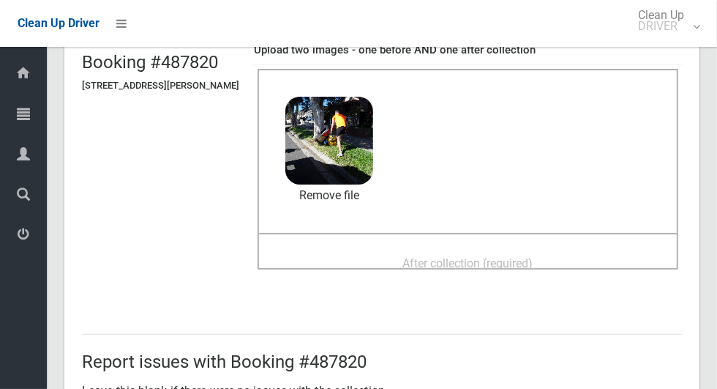
click at [403, 258] on span "After collection (required)" at bounding box center [468, 263] width 130 height 14
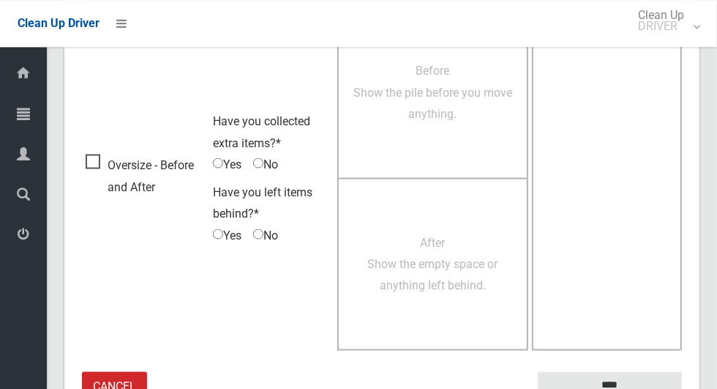
scroll to position [1198, 0]
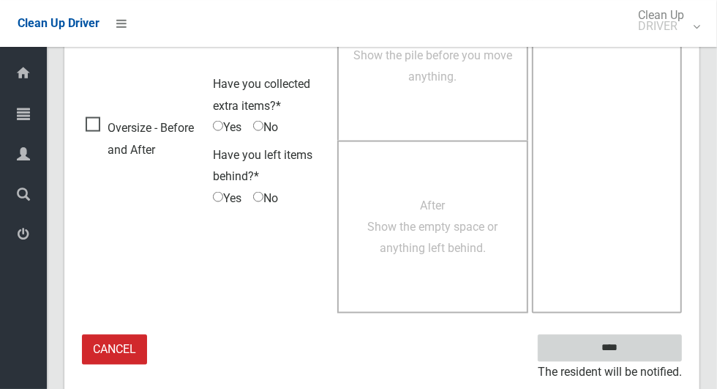
click at [635, 347] on input "****" at bounding box center [610, 348] width 144 height 27
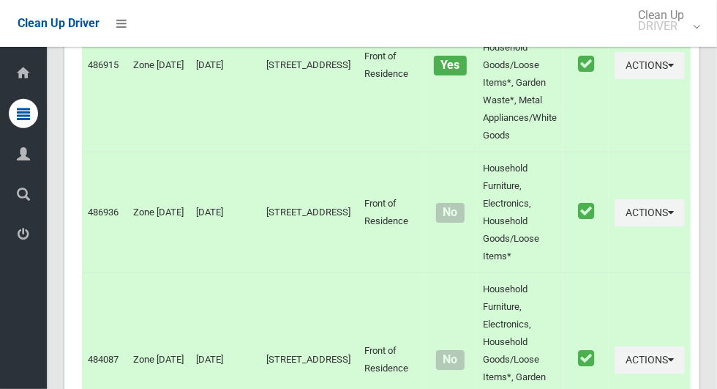
scroll to position [8694, 0]
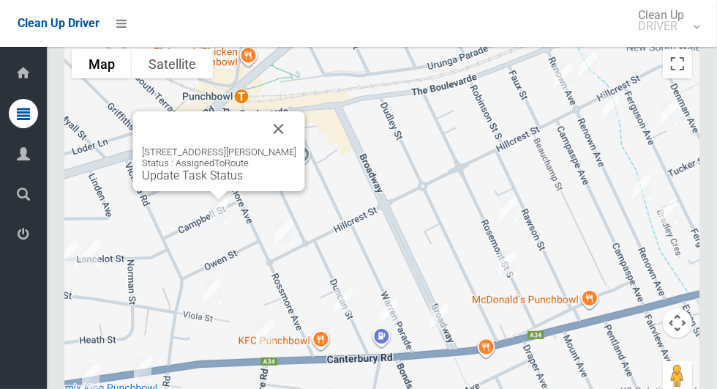
click at [234, 169] on div "8 Campbell Street, PUNCHBOWL NSW 2196 Status : AssignedToRoute Update Task Stat…" at bounding box center [219, 164] width 154 height 36
click at [197, 176] on link "Update Task Status" at bounding box center [192, 175] width 101 height 14
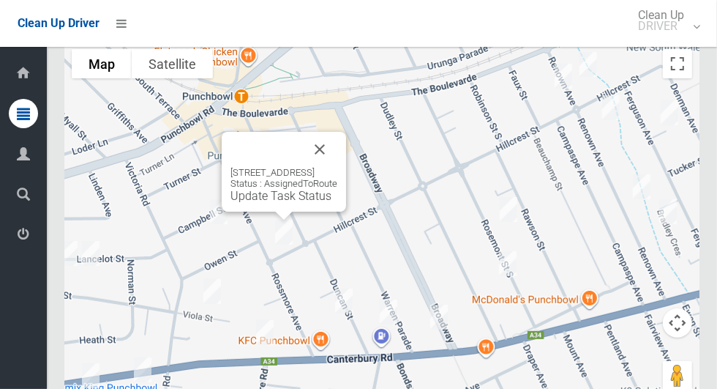
click at [268, 208] on div "90 Rossmore Avenue, PUNCHBOWL NSW 2196 Status : AssignedToRoute Update Task Sta…" at bounding box center [284, 172] width 124 height 80
click at [250, 199] on link "Update Task Status" at bounding box center [281, 196] width 101 height 14
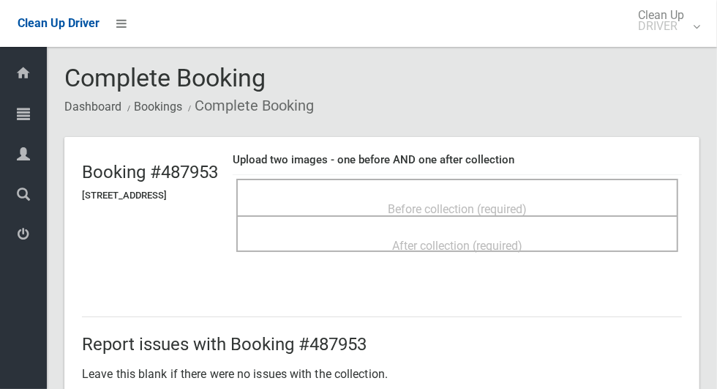
click at [575, 154] on h4 "Upload two images - one before AND one after collection" at bounding box center [458, 160] width 450 height 12
click at [527, 202] on span "Before collection (required)" at bounding box center [457, 209] width 139 height 14
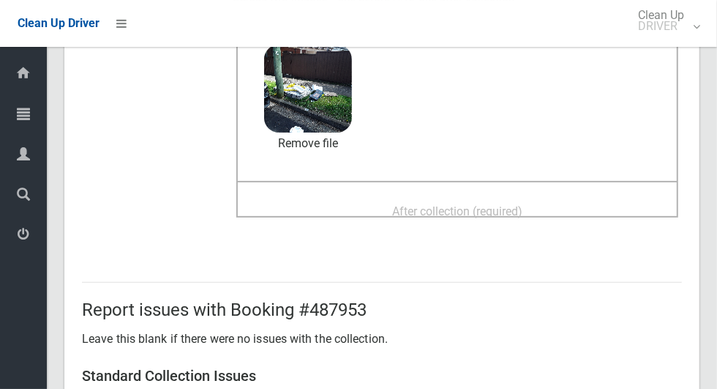
scroll to position [173, 0]
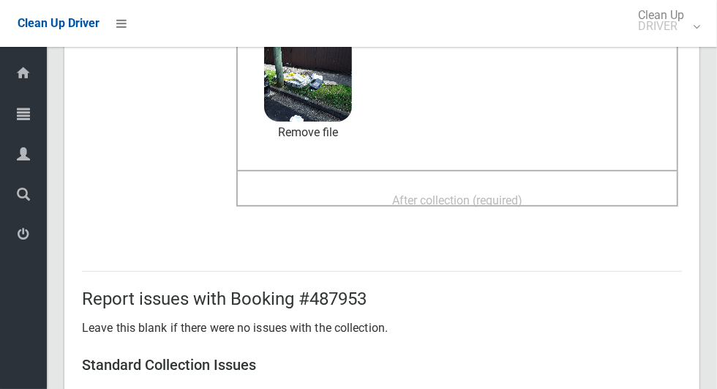
click at [459, 200] on span "After collection (required)" at bounding box center [457, 200] width 130 height 14
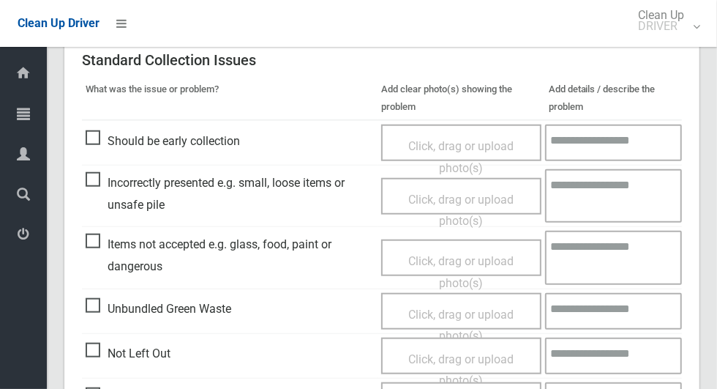
scroll to position [1198, 0]
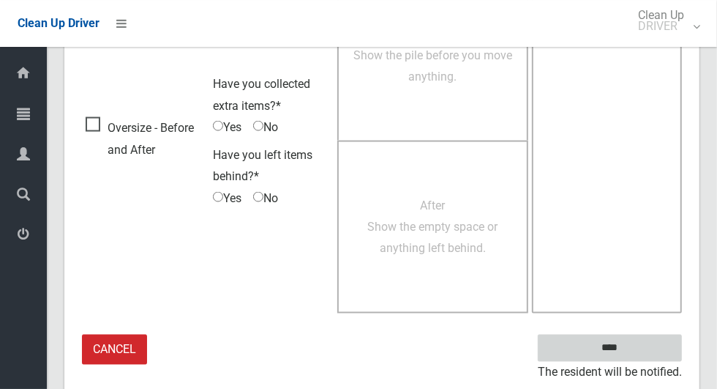
click at [635, 345] on input "****" at bounding box center [610, 348] width 144 height 27
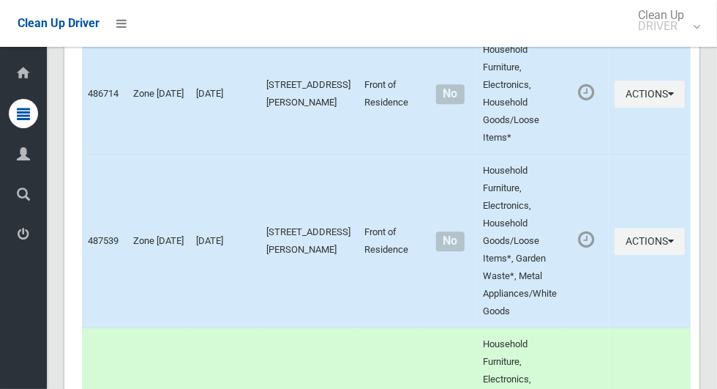
scroll to position [8694, 0]
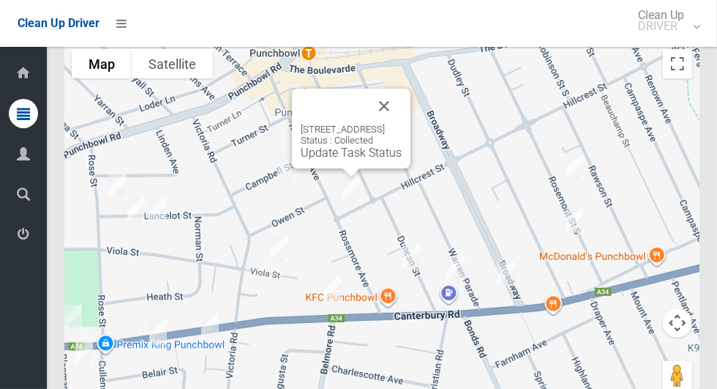
click at [402, 101] on button "Close" at bounding box center [384, 106] width 35 height 35
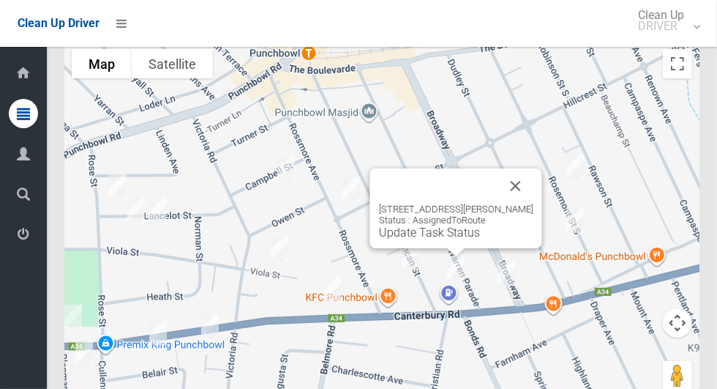
click at [534, 175] on button "Close" at bounding box center [516, 185] width 35 height 35
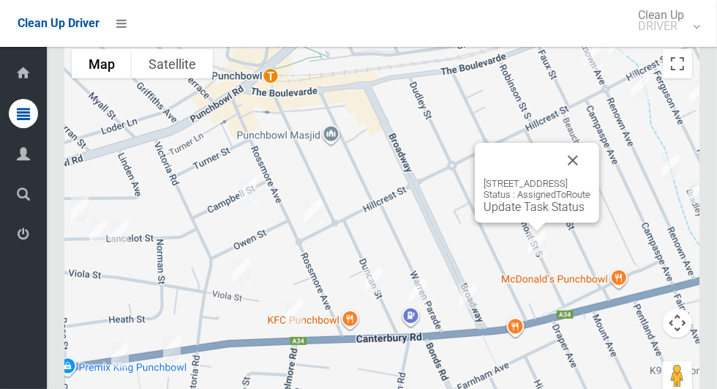
click at [591, 165] on button "Close" at bounding box center [573, 160] width 35 height 35
click at [591, 160] on button "Close" at bounding box center [573, 160] width 35 height 35
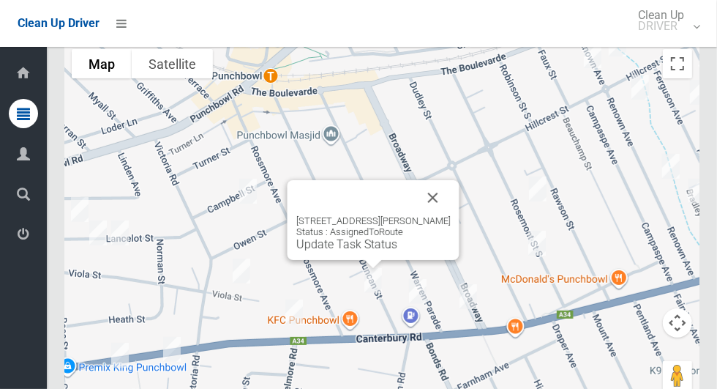
click at [444, 195] on button "Close" at bounding box center [433, 197] width 35 height 35
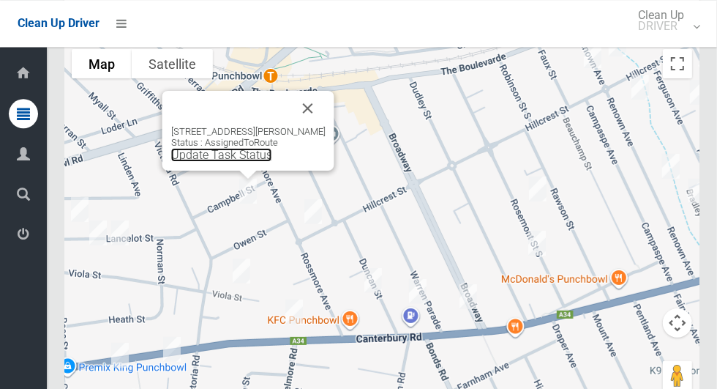
click at [236, 156] on link "Update Task Status" at bounding box center [221, 155] width 101 height 14
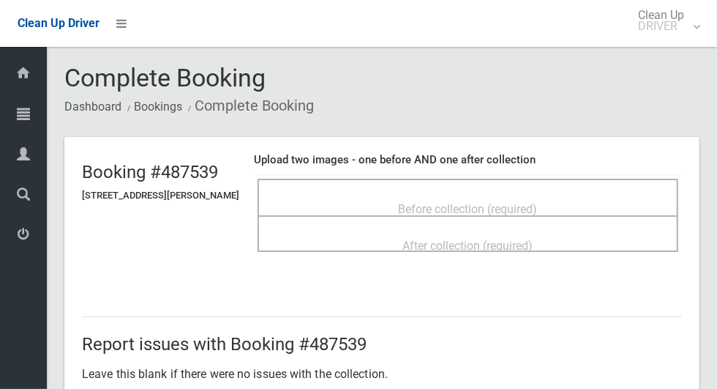
click at [411, 202] on span "Before collection (required)" at bounding box center [468, 209] width 139 height 14
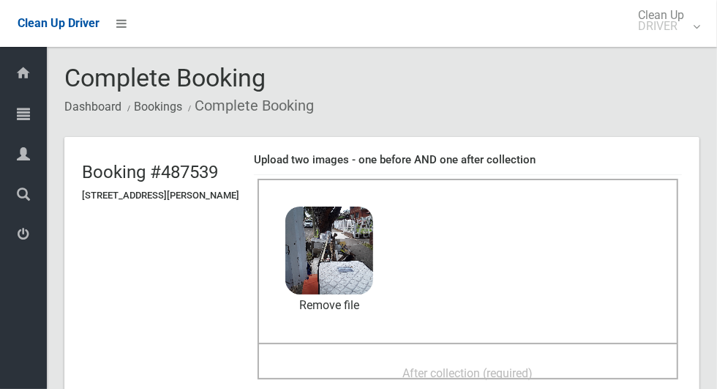
click at [387, 362] on div "After collection (required)" at bounding box center [468, 372] width 389 height 27
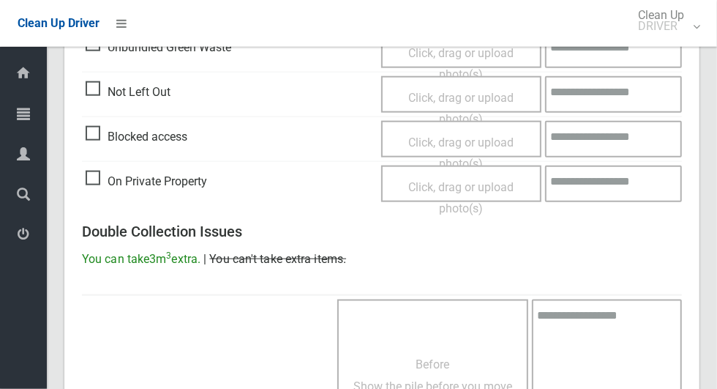
scroll to position [1198, 0]
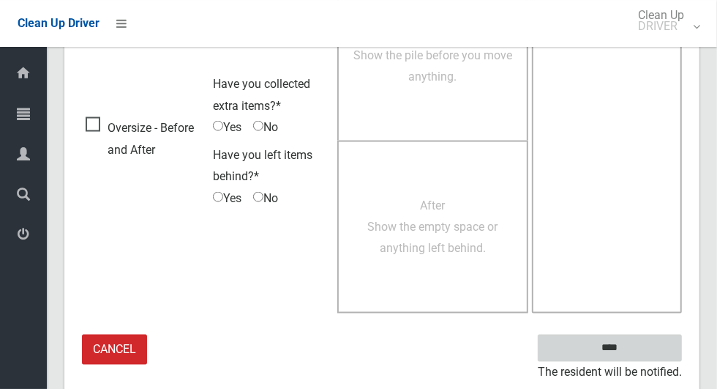
click at [640, 344] on input "****" at bounding box center [610, 348] width 144 height 27
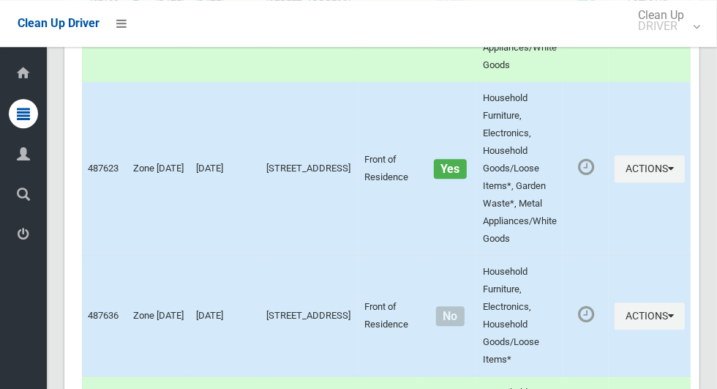
scroll to position [8694, 0]
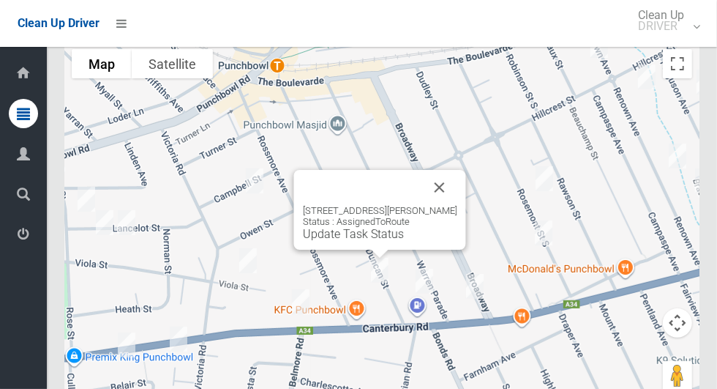
click at [458, 176] on button "Close" at bounding box center [439, 187] width 35 height 35
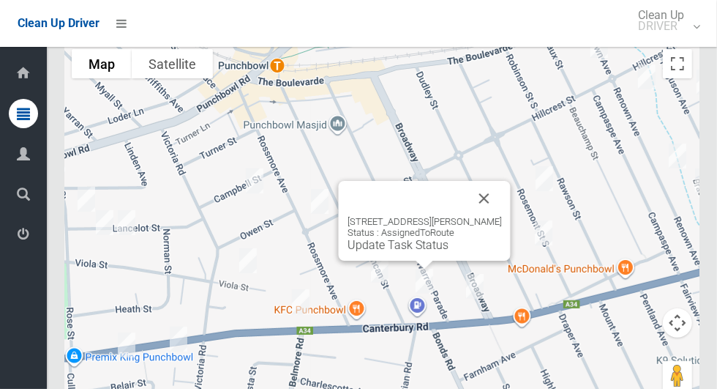
click at [502, 212] on button "Close" at bounding box center [484, 198] width 35 height 35
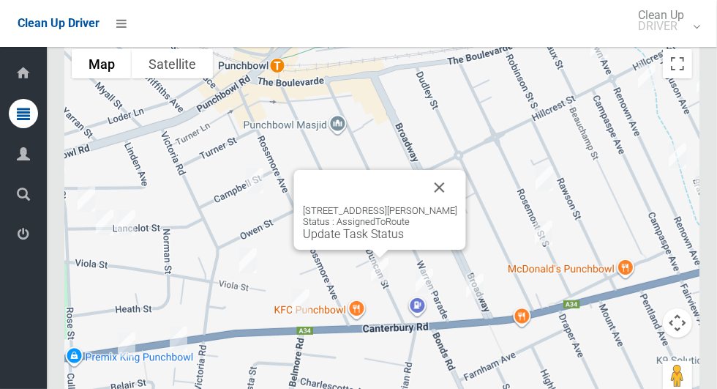
click at [348, 241] on link "Update Task Status" at bounding box center [353, 234] width 101 height 14
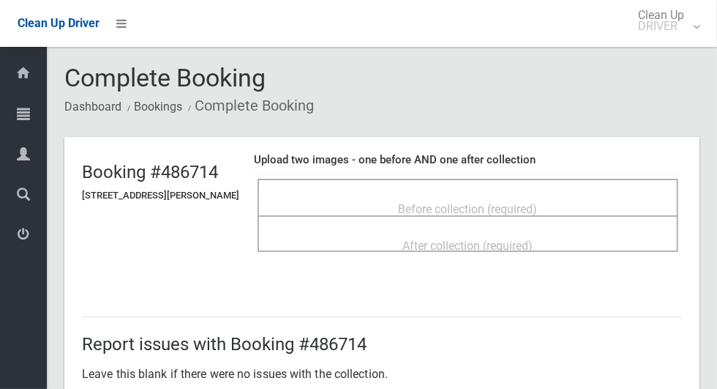
click at [411, 202] on span "Before collection (required)" at bounding box center [468, 209] width 139 height 14
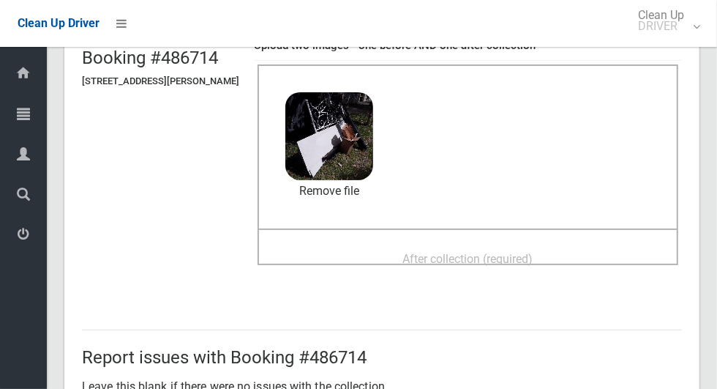
scroll to position [112, 0]
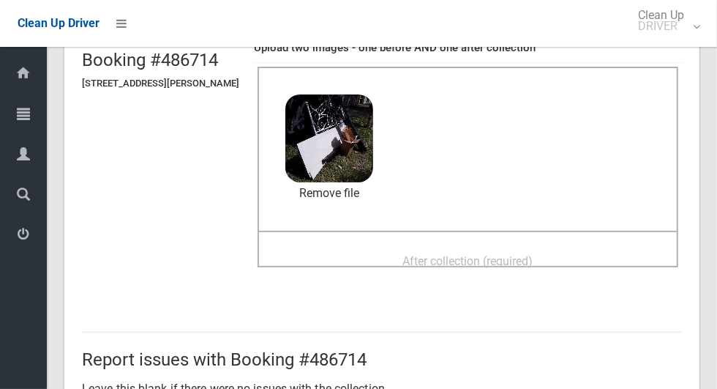
click at [439, 266] on span "After collection (required)" at bounding box center [468, 261] width 130 height 14
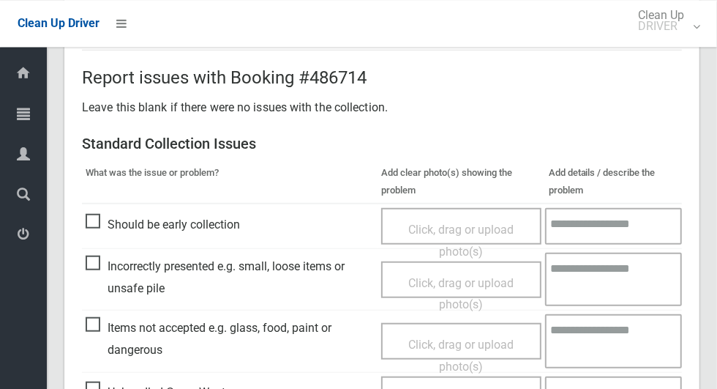
scroll to position [1198, 0]
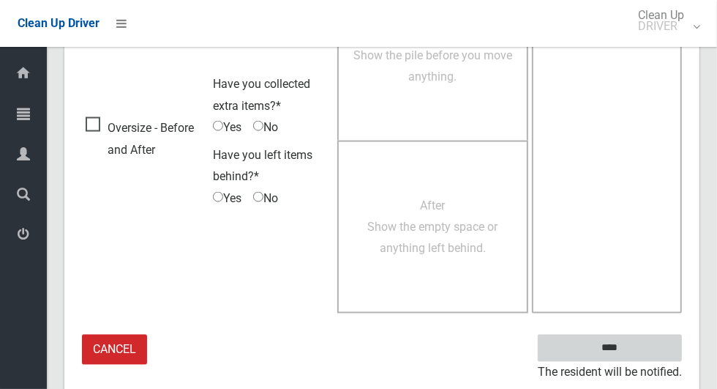
click at [635, 354] on input "****" at bounding box center [610, 348] width 144 height 27
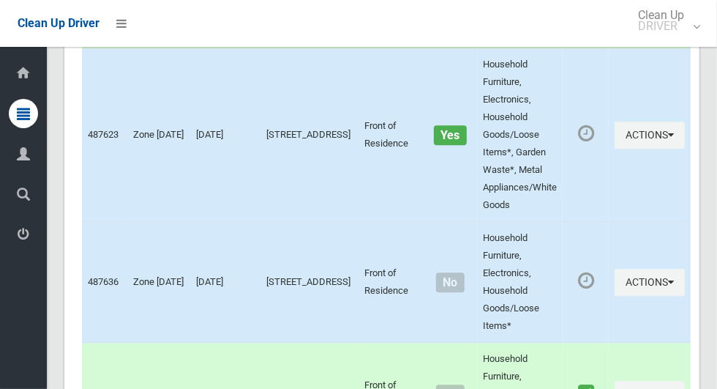
scroll to position [4549, 0]
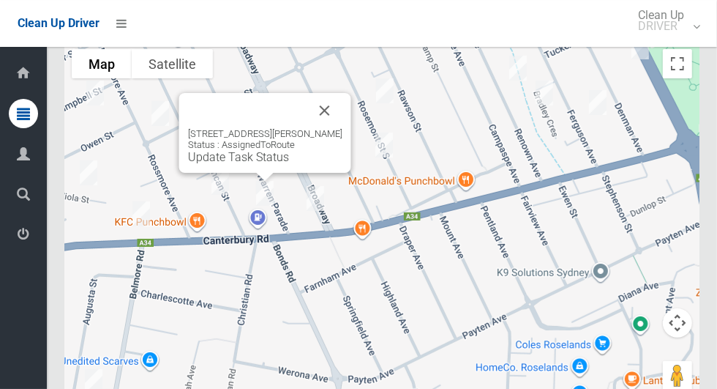
click at [650, 305] on div "[STREET_ADDRESS][PERSON_NAME] Status : AssignedToRoute Update Task Status" at bounding box center [381, 225] width 635 height 366
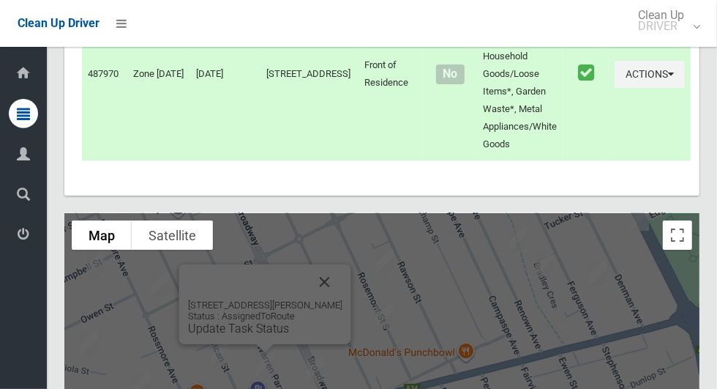
scroll to position [8597, 0]
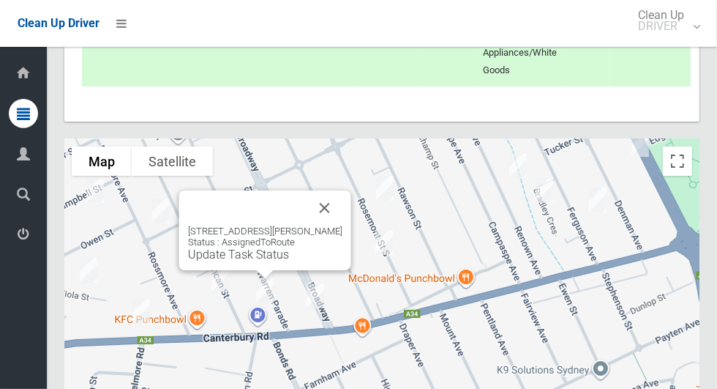
click at [253, 252] on div "38C Duncan Street, PUNCHBOWL NSW 2196 Status : AssignedToRoute Update Task Stat…" at bounding box center [265, 243] width 154 height 36
click at [253, 266] on div "38C Duncan Street, PUNCHBOWL NSW 2196 Status : AssignedToRoute Update Task Stat…" at bounding box center [265, 230] width 172 height 80
click at [238, 261] on link "Update Task Status" at bounding box center [238, 254] width 101 height 14
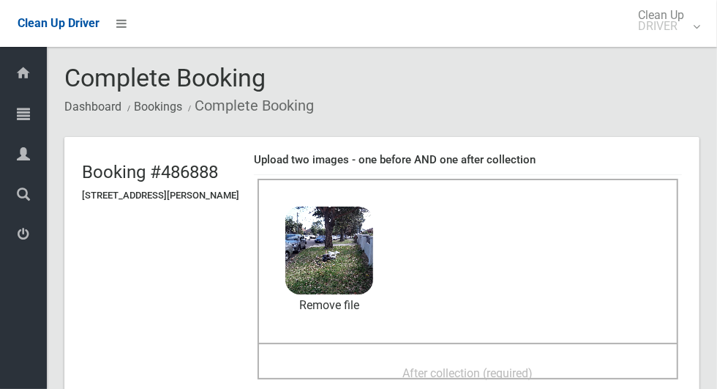
click at [389, 359] on div "After collection (required)" at bounding box center [468, 372] width 389 height 27
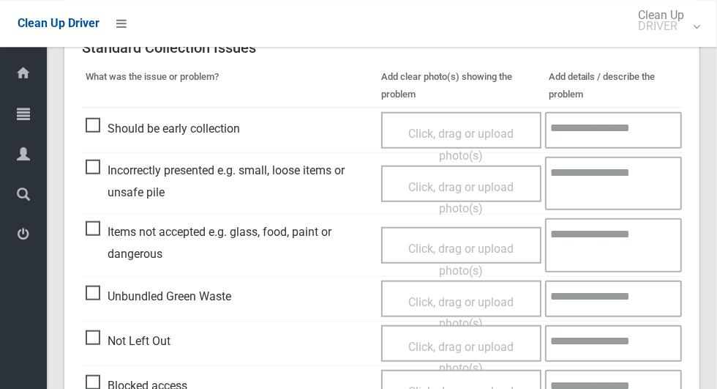
scroll to position [1198, 0]
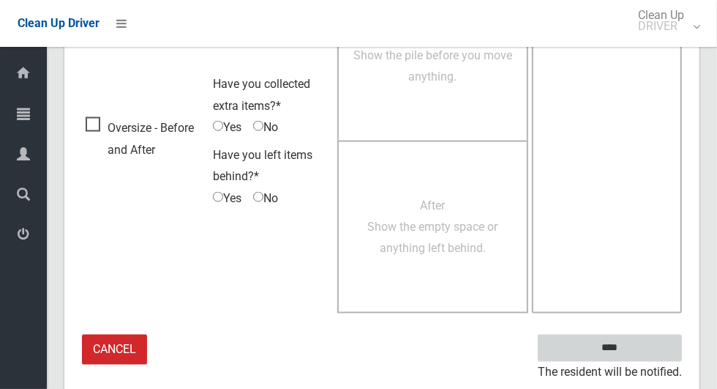
click at [635, 348] on input "****" at bounding box center [610, 348] width 144 height 27
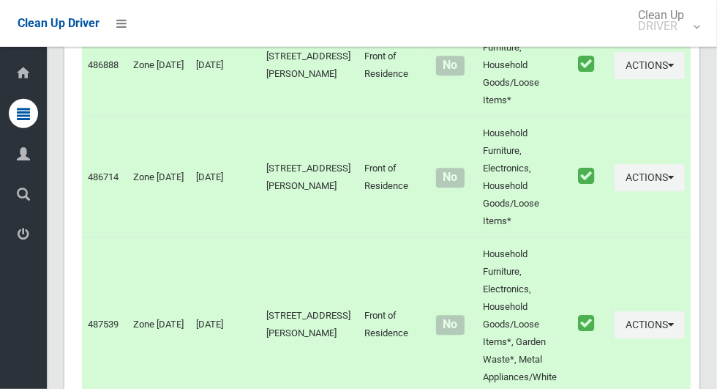
scroll to position [8694, 0]
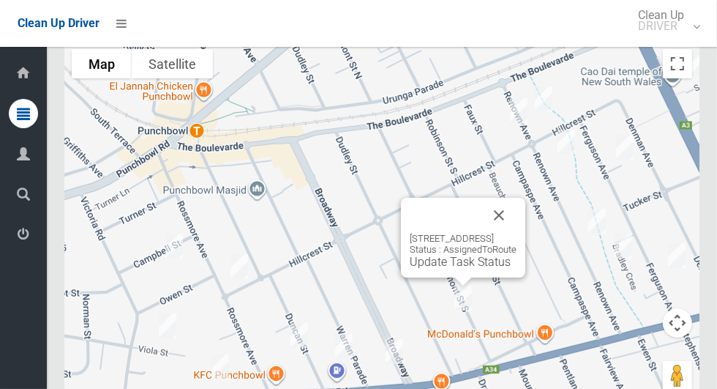
click at [517, 228] on button "Close" at bounding box center [499, 215] width 35 height 35
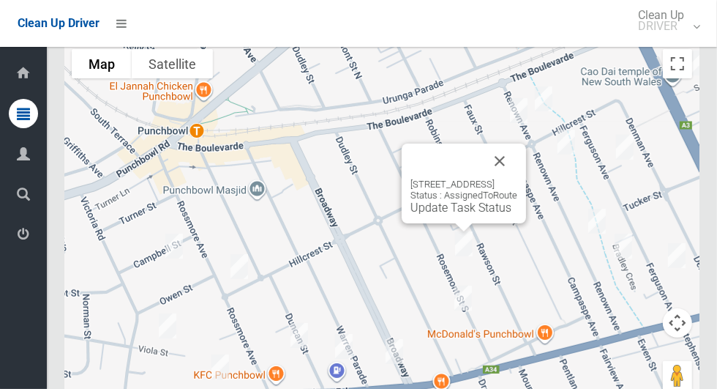
click at [420, 205] on div "90 Rosemont Street South, PUNCHBOWL NSW 2196 Status : AssignedToRoute Update Ta…" at bounding box center [464, 197] width 107 height 36
click at [422, 215] on link "Update Task Status" at bounding box center [461, 208] width 101 height 14
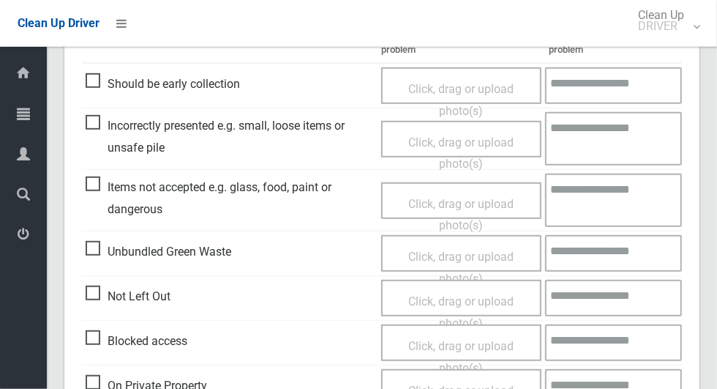
scroll to position [416, 0]
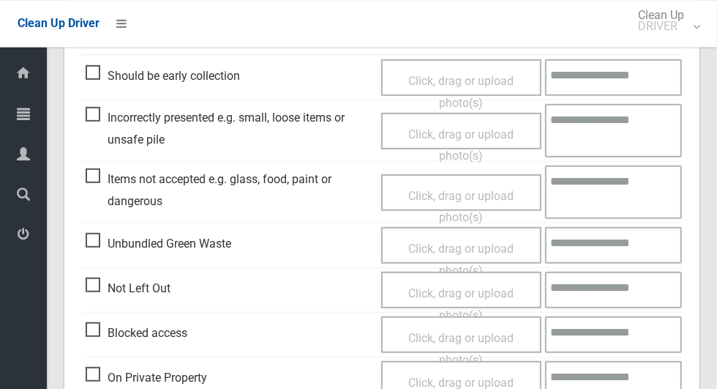
click at [100, 325] on span "Blocked access" at bounding box center [137, 332] width 102 height 22
click at [432, 340] on span "Click, drag or upload photo(s)" at bounding box center [461, 348] width 105 height 36
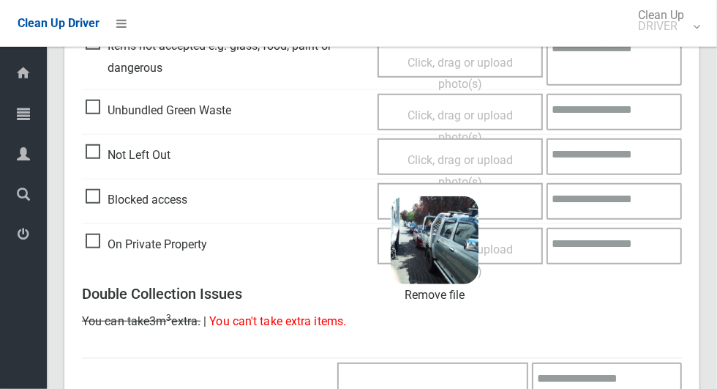
scroll to position [943, 0]
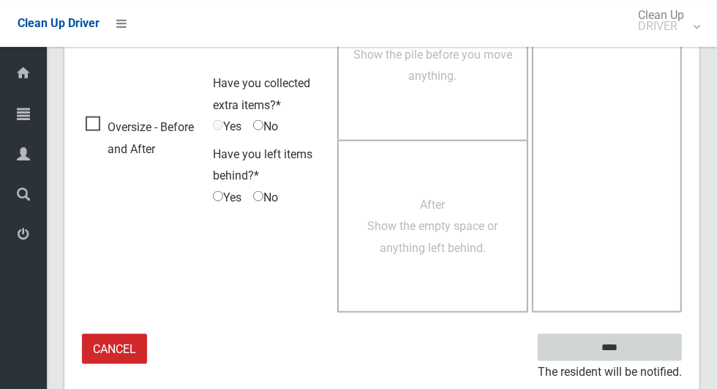
click at [635, 343] on input "****" at bounding box center [610, 347] width 144 height 27
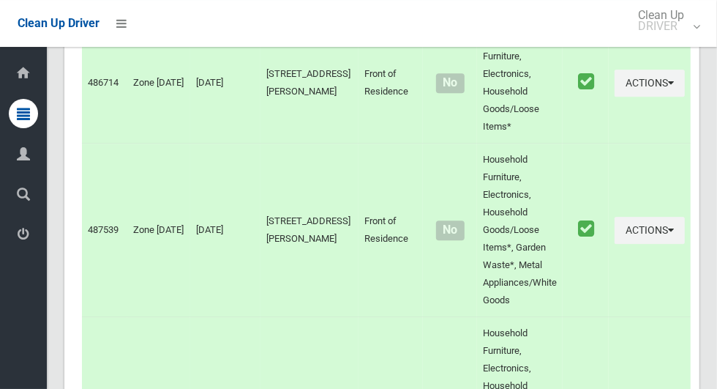
scroll to position [8694, 0]
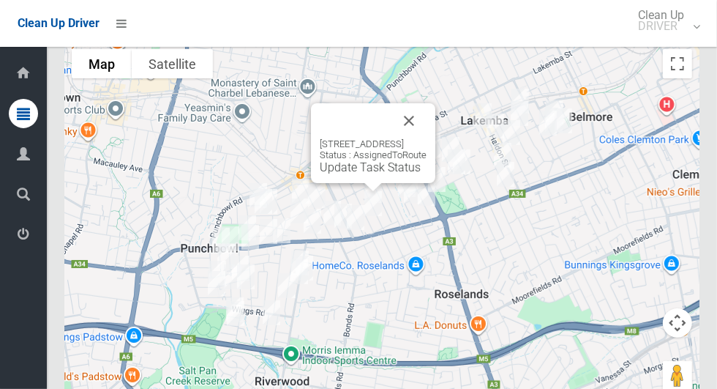
click at [337, 165] on div "99 Rosemont Street South, PUNCHBOWL NSW 2196 Status : AssignedToRoute Update Ta…" at bounding box center [373, 156] width 107 height 36
click at [327, 174] on link "Update Task Status" at bounding box center [370, 167] width 101 height 14
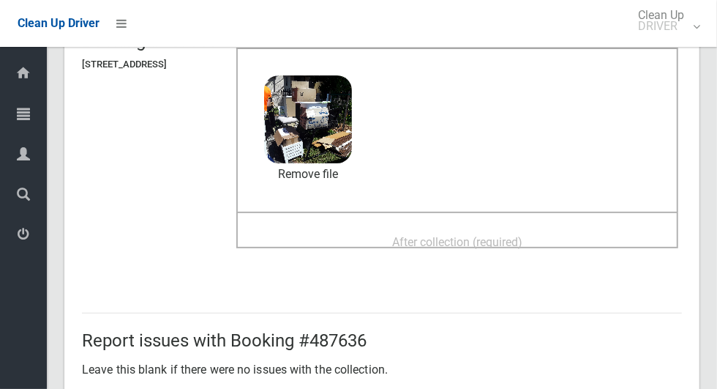
scroll to position [122, 0]
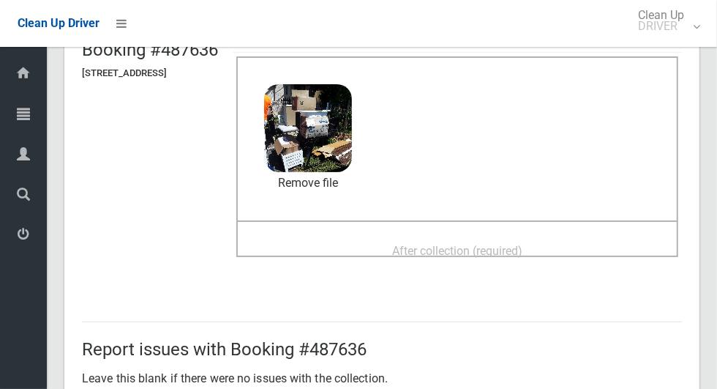
click at [466, 244] on span "After collection (required)" at bounding box center [457, 251] width 130 height 14
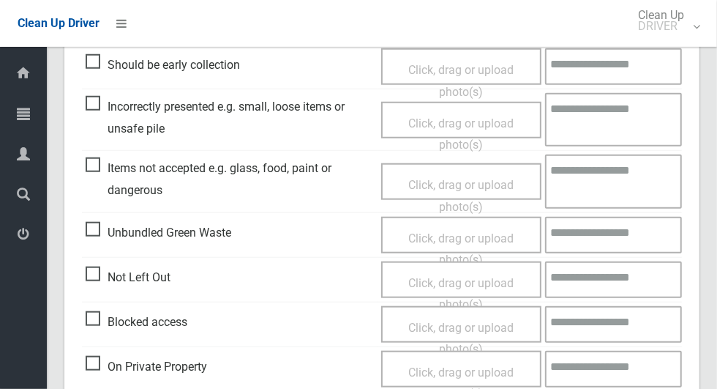
scroll to position [1198, 0]
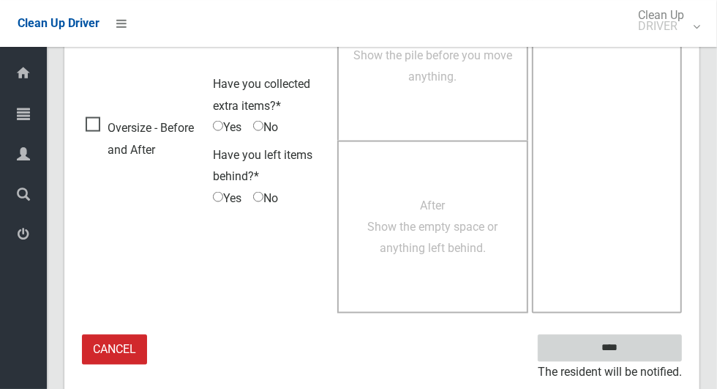
click at [635, 344] on input "****" at bounding box center [610, 348] width 144 height 27
